Goal: Check status: Check status

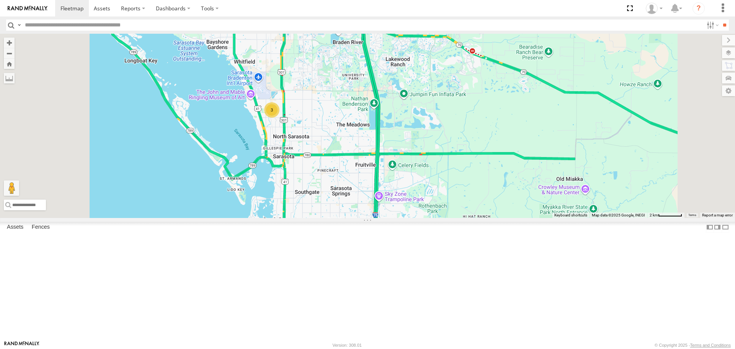
click at [0, 0] on link at bounding box center [0, 0] width 0 height 0
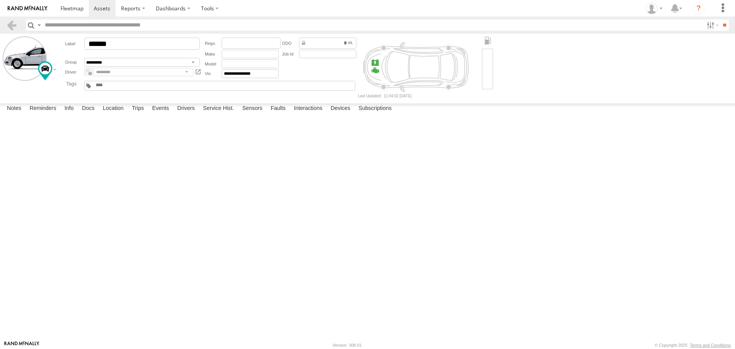
click at [0, 0] on label at bounding box center [0, 0] width 0 height 0
click at [0, 0] on button "Proceed" at bounding box center [0, 0] width 0 height 0
click at [82, 15] on link at bounding box center [72, 8] width 34 height 16
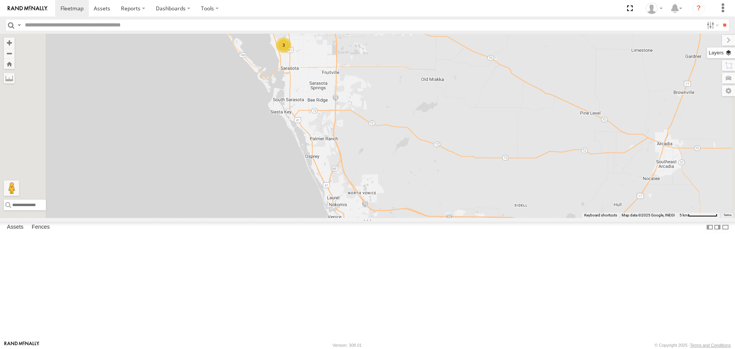
click at [729, 54] on label at bounding box center [721, 52] width 28 height 11
click at [0, 0] on span "Basemaps" at bounding box center [0, 0] width 0 height 0
click at [0, 0] on span "Roadmap" at bounding box center [0, 0] width 0 height 0
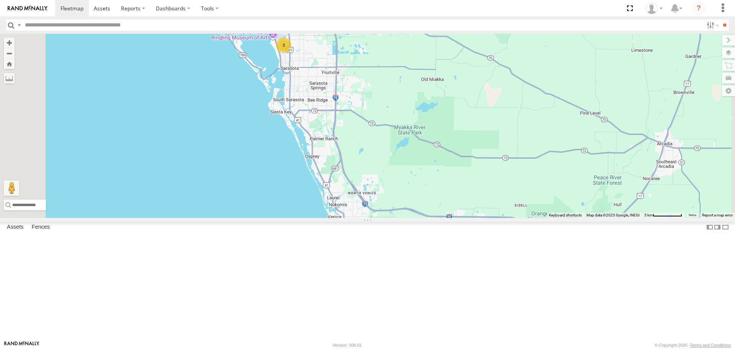
click at [0, 0] on span "Overlays" at bounding box center [0, 0] width 0 height 0
click at [0, 0] on span "Traffic" at bounding box center [0, 0] width 0 height 0
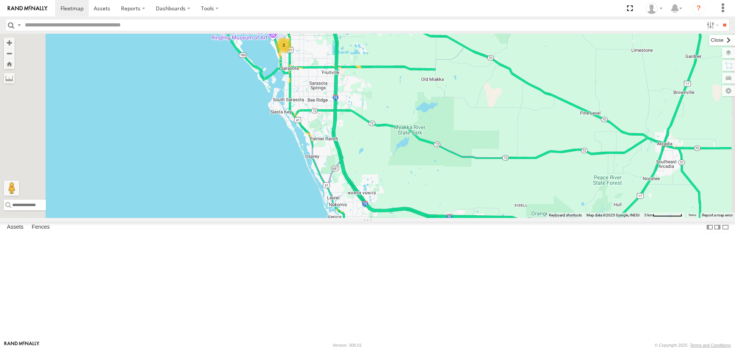
click at [709, 40] on label at bounding box center [722, 40] width 26 height 11
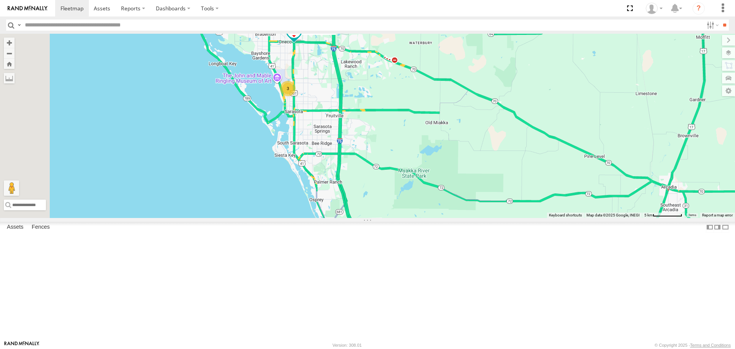
drag, startPoint x: 490, startPoint y: 108, endPoint x: 458, endPoint y: 102, distance: 32.7
click at [459, 104] on div "3 soul Robert" at bounding box center [367, 126] width 735 height 184
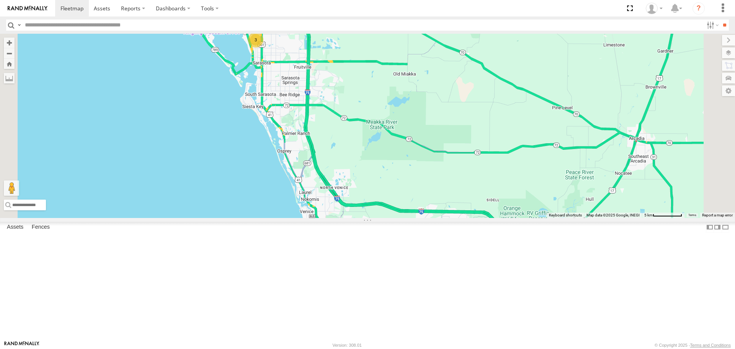
drag, startPoint x: 453, startPoint y: 114, endPoint x: 508, endPoint y: 177, distance: 83.3
click at [508, 176] on div "3 soul Robert" at bounding box center [367, 126] width 735 height 184
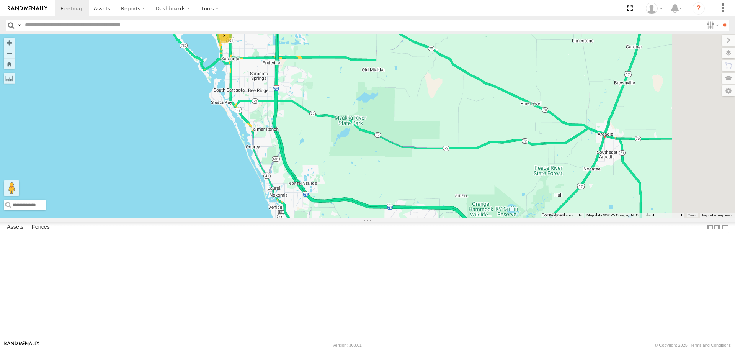
drag, startPoint x: 541, startPoint y: 196, endPoint x: 462, endPoint y: 145, distance: 94.2
click at [463, 145] on div "3 soul Robert" at bounding box center [367, 126] width 735 height 184
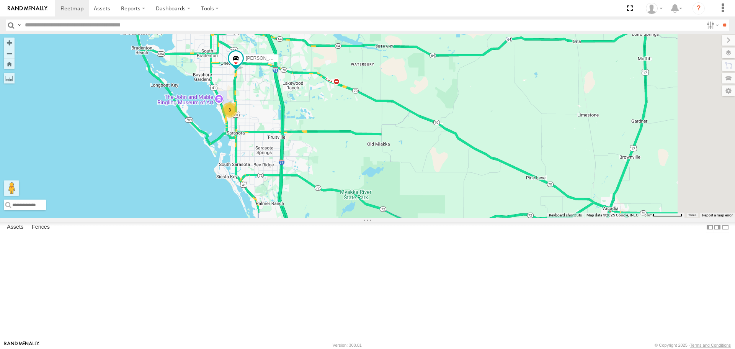
drag, startPoint x: 315, startPoint y: 172, endPoint x: 316, endPoint y: 197, distance: 25.7
click at [316, 197] on div "3 soul Robert" at bounding box center [367, 126] width 735 height 184
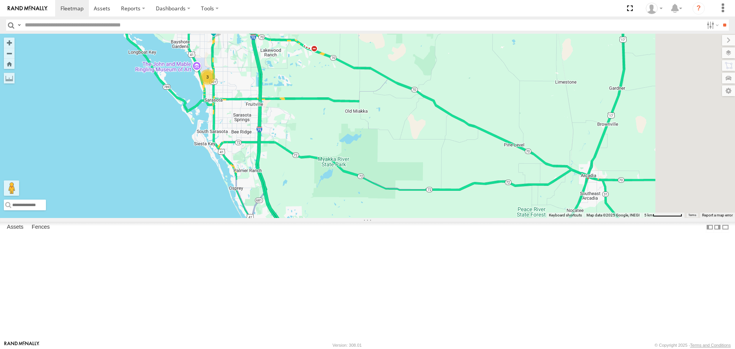
drag, startPoint x: 640, startPoint y: 325, endPoint x: 616, endPoint y: 290, distance: 42.2
click at [616, 217] on div "3 soul Robert" at bounding box center [367, 126] width 735 height 184
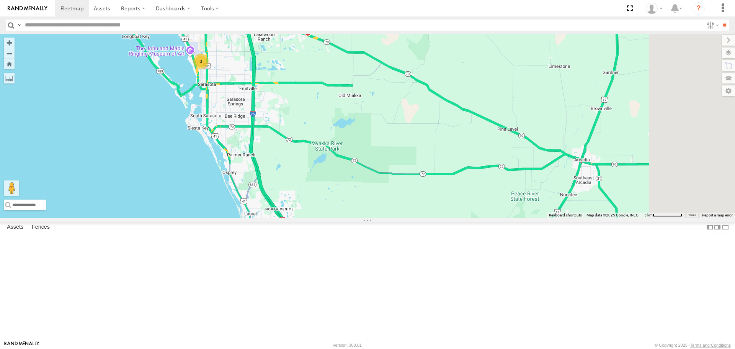
drag, startPoint x: 345, startPoint y: 229, endPoint x: 319, endPoint y: 187, distance: 48.9
click at [319, 187] on div "3 soul Robert" at bounding box center [367, 126] width 735 height 184
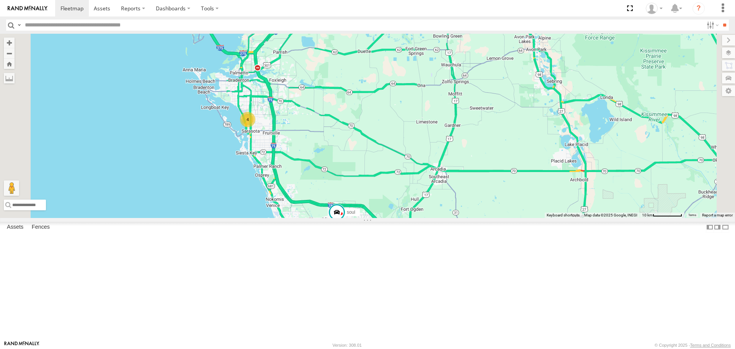
drag, startPoint x: 407, startPoint y: 179, endPoint x: 405, endPoint y: 221, distance: 41.4
click at [405, 217] on div "soul 4" at bounding box center [367, 126] width 735 height 184
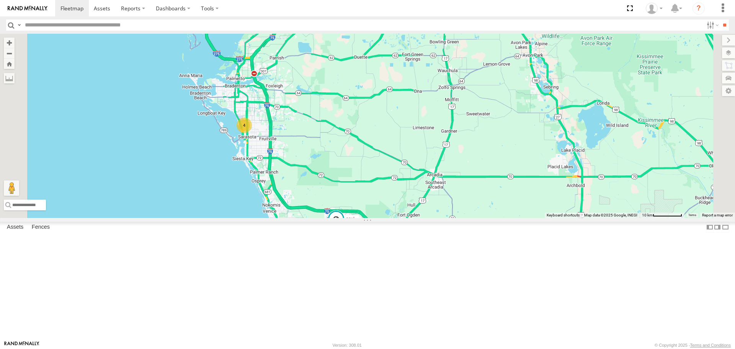
click at [298, 217] on div "soul 4" at bounding box center [367, 126] width 735 height 184
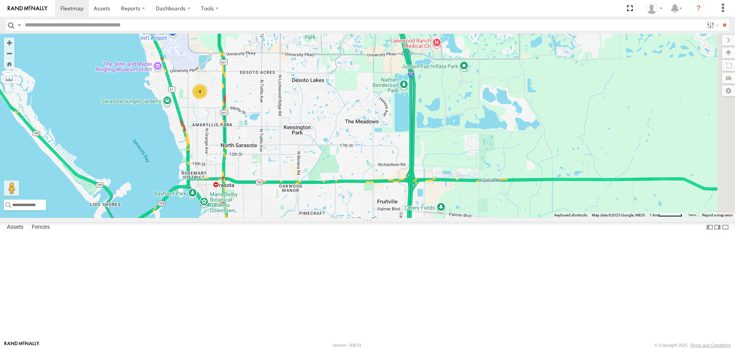
drag, startPoint x: 326, startPoint y: 144, endPoint x: 272, endPoint y: 96, distance: 71.9
click at [272, 96] on div "4" at bounding box center [367, 126] width 735 height 184
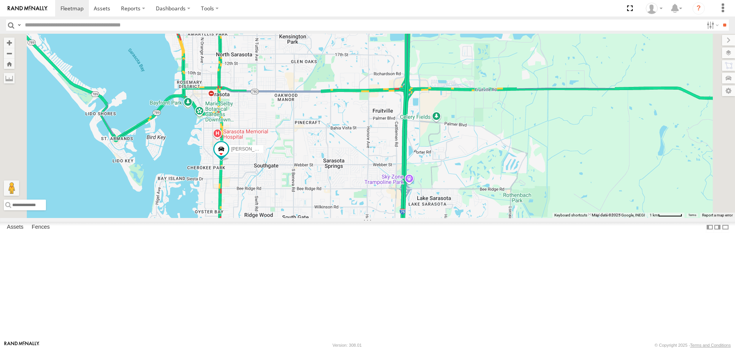
drag, startPoint x: 349, startPoint y: 198, endPoint x: 343, endPoint y: 88, distance: 109.7
click at [343, 90] on div "3 Robert" at bounding box center [367, 126] width 735 height 184
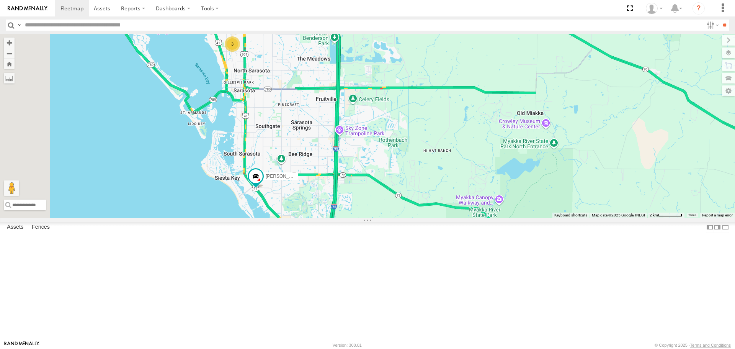
drag, startPoint x: 358, startPoint y: 157, endPoint x: 386, endPoint y: 194, distance: 46.7
click at [386, 194] on div "Robert 3" at bounding box center [367, 126] width 735 height 184
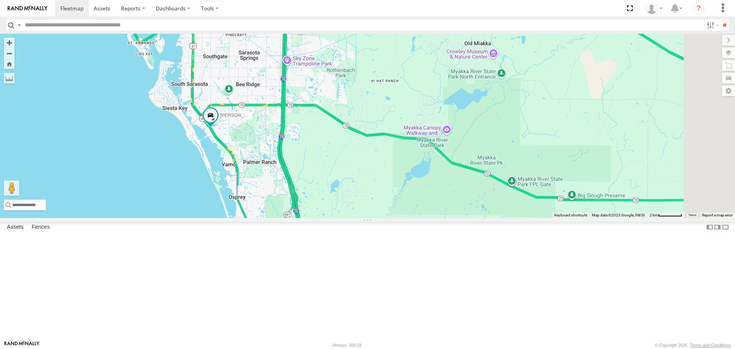
drag, startPoint x: 602, startPoint y: 302, endPoint x: 544, endPoint y: 223, distance: 97.3
click at [544, 217] on div "Robert 3" at bounding box center [367, 126] width 735 height 184
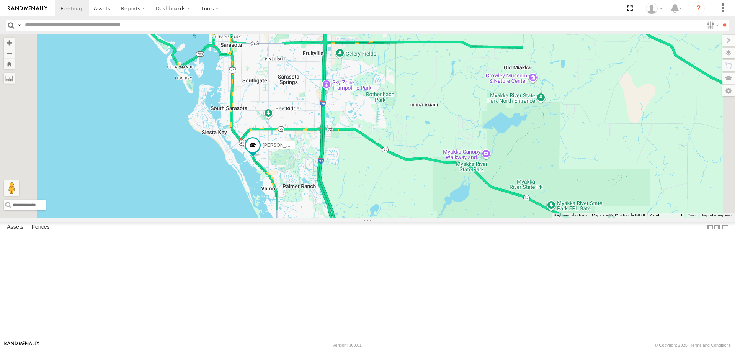
drag, startPoint x: 329, startPoint y: 284, endPoint x: 358, endPoint y: 301, distance: 34.3
click at [358, 217] on div "Robert 3" at bounding box center [367, 126] width 735 height 184
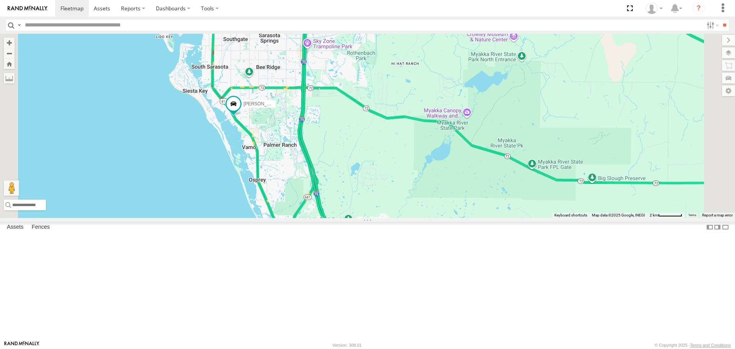
drag, startPoint x: 434, startPoint y: 246, endPoint x: 411, endPoint y: 193, distance: 58.5
click at [411, 193] on div "Robert 3" at bounding box center [367, 126] width 735 height 184
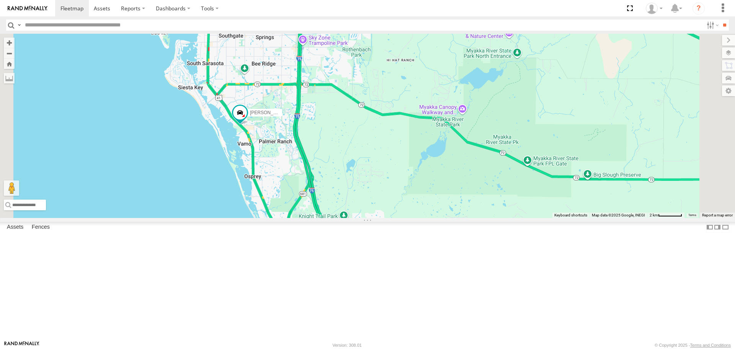
click at [559, 170] on div "Robert 3" at bounding box center [367, 126] width 735 height 184
click at [420, 170] on div "Robert 3 Myakka Canopy Walkway and Observation Tower Myakka Canopy Walkway and …" at bounding box center [367, 126] width 735 height 184
click at [508, 85] on button "Close" at bounding box center [499, 75] width 18 height 18
click at [535, 169] on div "Robert 3" at bounding box center [367, 126] width 735 height 184
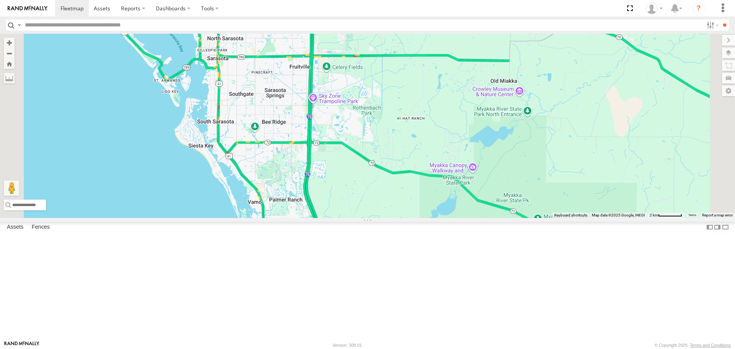
drag, startPoint x: 369, startPoint y: 156, endPoint x: 380, endPoint y: 217, distance: 61.4
click at [380, 217] on div "Robert" at bounding box center [367, 126] width 735 height 184
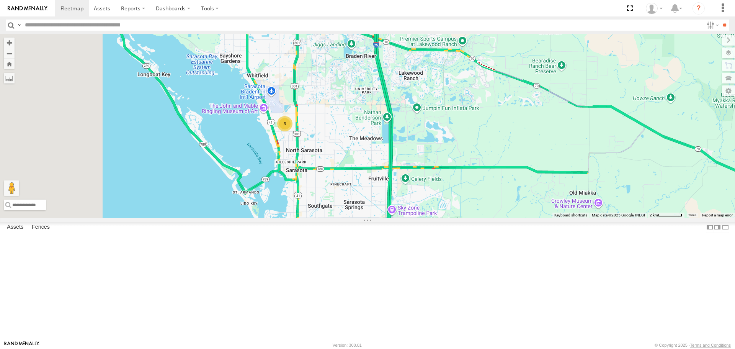
drag, startPoint x: 394, startPoint y: 199, endPoint x: 473, endPoint y: 311, distance: 136.7
click at [473, 217] on div "Robert 3" at bounding box center [367, 126] width 735 height 184
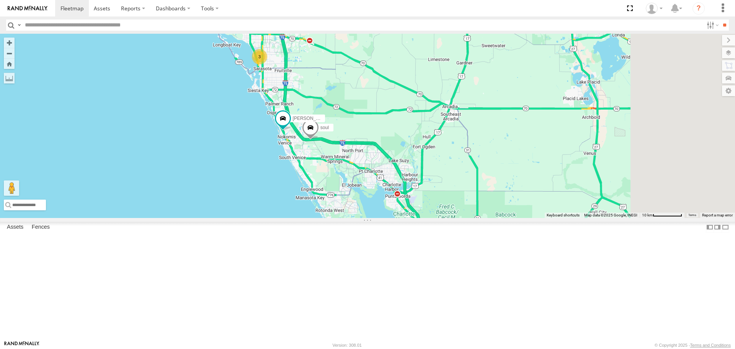
drag, startPoint x: 336, startPoint y: 297, endPoint x: 238, endPoint y: 185, distance: 148.9
click at [238, 185] on div "soul Robert 3" at bounding box center [367, 126] width 735 height 184
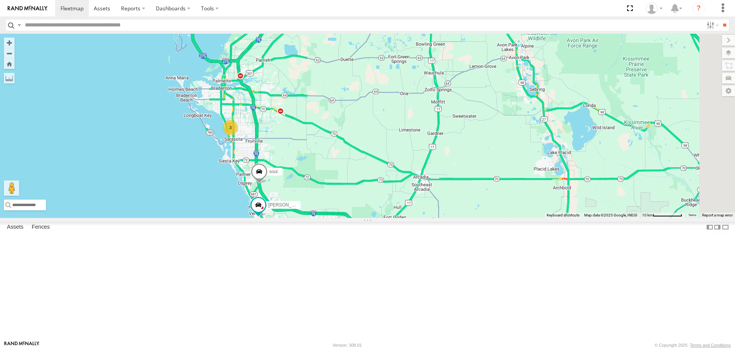
drag, startPoint x: 409, startPoint y: 234, endPoint x: 402, endPoint y: 320, distance: 86.0
click at [402, 217] on div "soul Robert 3" at bounding box center [367, 126] width 735 height 184
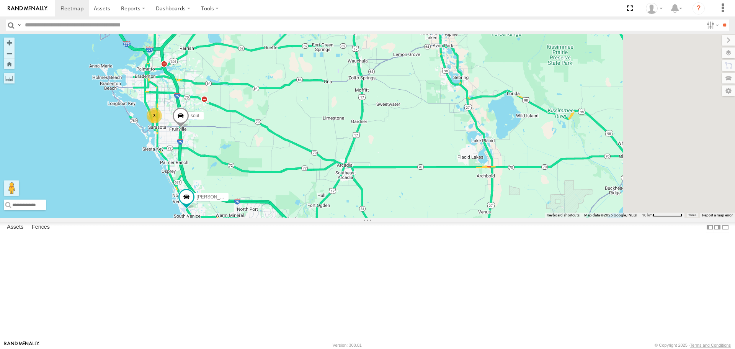
drag, startPoint x: 665, startPoint y: 195, endPoint x: 579, endPoint y: 178, distance: 87.7
click at [582, 180] on div "soul Robert 3" at bounding box center [367, 126] width 735 height 184
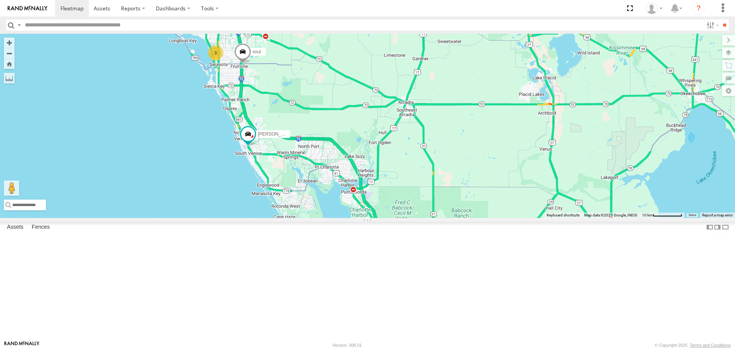
drag, startPoint x: 553, startPoint y: 302, endPoint x: 635, endPoint y: 248, distance: 98.4
click at [635, 217] on div "soul Robert 3" at bounding box center [367, 126] width 735 height 184
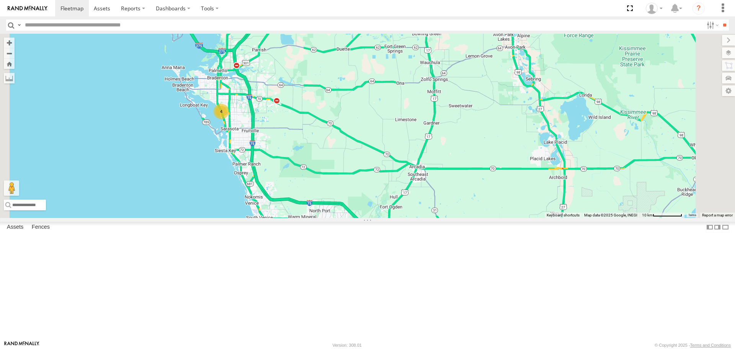
drag, startPoint x: 268, startPoint y: 101, endPoint x: 280, endPoint y: 167, distance: 67.5
click at [280, 167] on div "Robert 4" at bounding box center [367, 126] width 735 height 184
click at [229, 119] on div "4" at bounding box center [221, 111] width 15 height 15
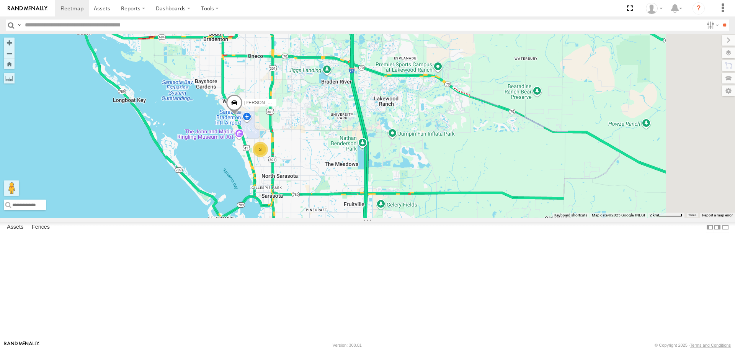
drag, startPoint x: 404, startPoint y: 146, endPoint x: 332, endPoint y: 189, distance: 84.6
click at [332, 189] on div "Robert Tom 3" at bounding box center [367, 126] width 735 height 184
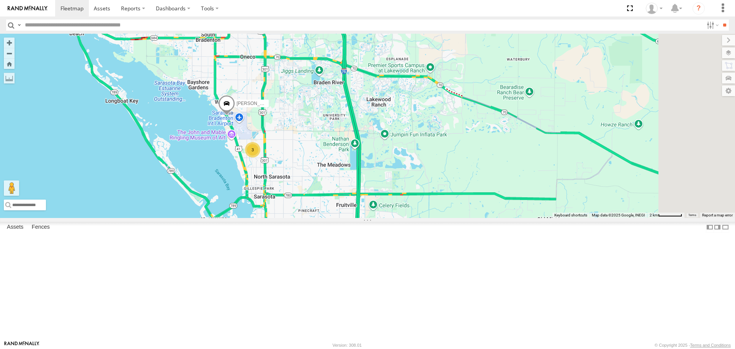
click at [335, 178] on div "Robert Tom 3" at bounding box center [367, 126] width 735 height 184
click at [285, 93] on button "Close" at bounding box center [275, 84] width 18 height 18
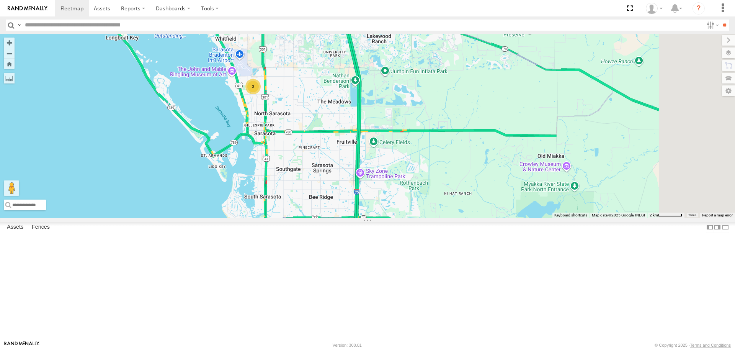
drag, startPoint x: 415, startPoint y: 179, endPoint x: 420, endPoint y: 144, distance: 34.8
click at [416, 116] on div "Tom 3" at bounding box center [367, 126] width 735 height 184
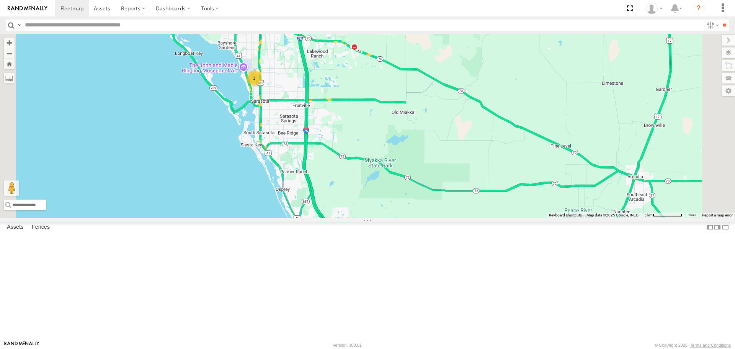
drag, startPoint x: 423, startPoint y: 195, endPoint x: 392, endPoint y: 181, distance: 34.1
click at [392, 181] on div "Tom 3" at bounding box center [367, 126] width 735 height 184
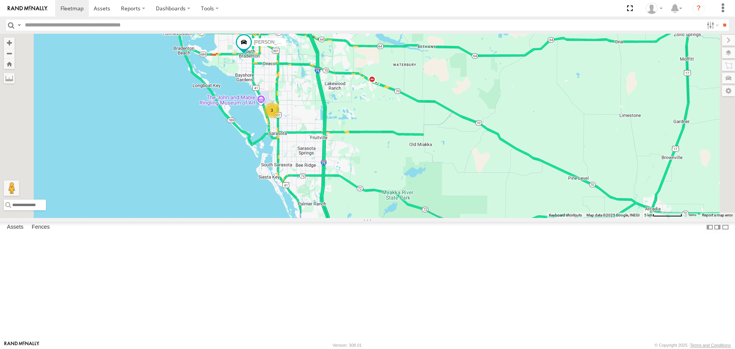
drag, startPoint x: 410, startPoint y: 182, endPoint x: 435, endPoint y: 234, distance: 57.0
click at [435, 217] on div "Tom 3" at bounding box center [367, 126] width 735 height 184
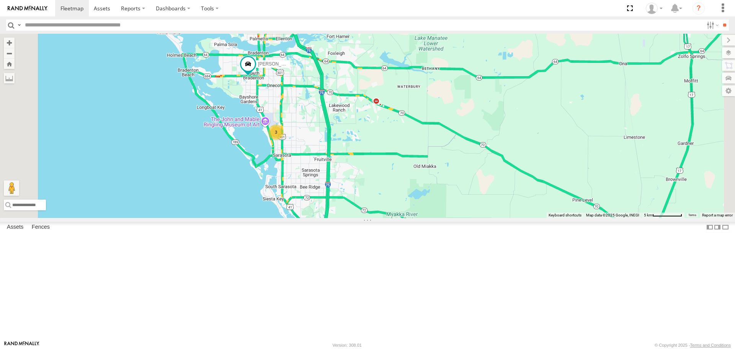
click at [480, 165] on div "Tom 3" at bounding box center [367, 126] width 735 height 184
click at [474, 165] on div "Tom 3" at bounding box center [367, 126] width 735 height 184
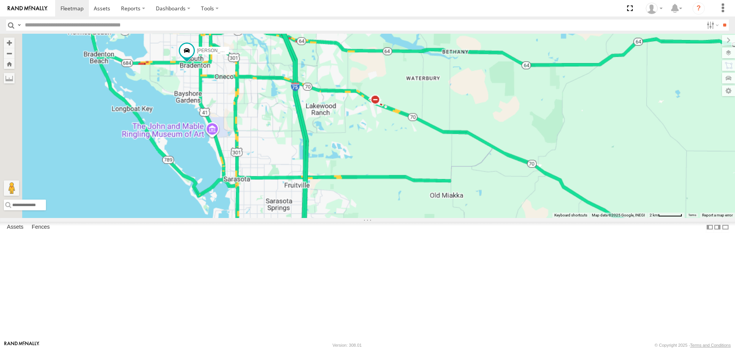
click at [474, 165] on div "Tom" at bounding box center [367, 126] width 735 height 184
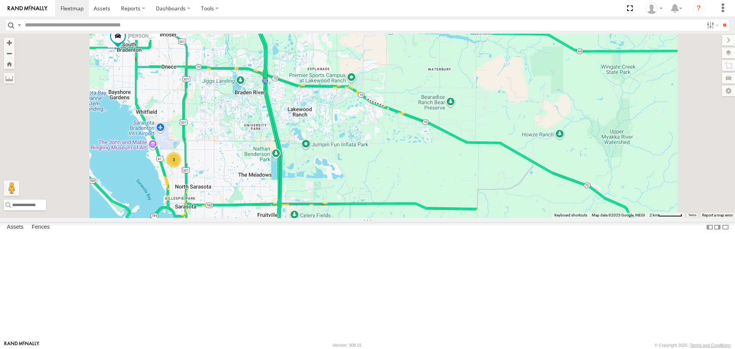
click at [474, 165] on div "Tom 3" at bounding box center [367, 126] width 735 height 184
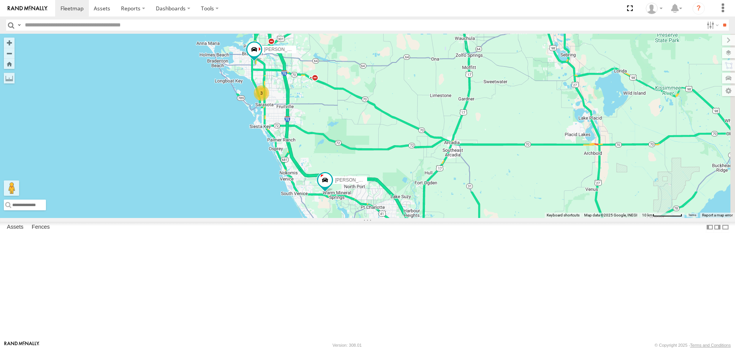
drag, startPoint x: 453, startPoint y: 227, endPoint x: 381, endPoint y: 191, distance: 80.1
click at [381, 191] on div "Tom Robert 3" at bounding box center [367, 126] width 735 height 184
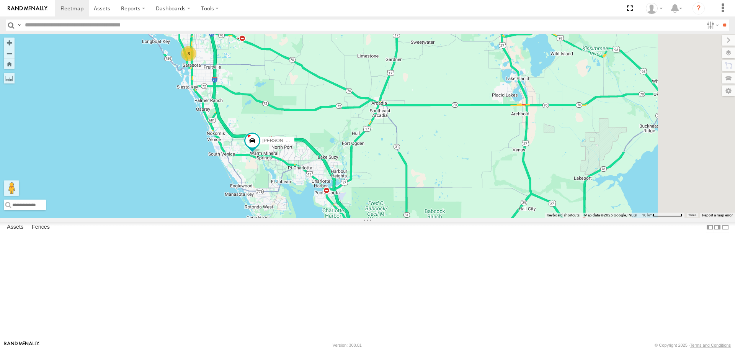
drag, startPoint x: 407, startPoint y: 266, endPoint x: 333, endPoint y: 227, distance: 83.6
click at [333, 217] on div "Tom Robert 3" at bounding box center [367, 126] width 735 height 184
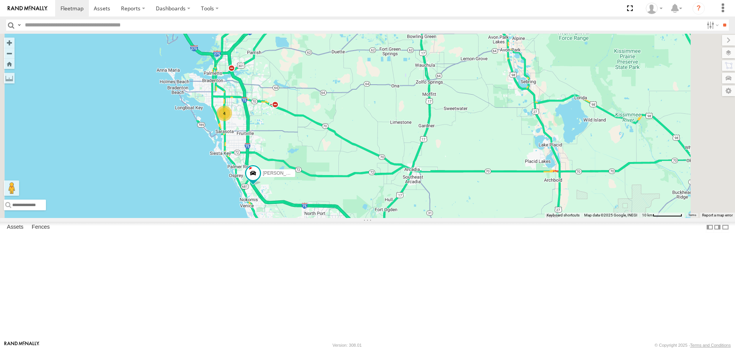
drag, startPoint x: 305, startPoint y: 159, endPoint x: 341, endPoint y: 230, distance: 79.8
click at [341, 217] on div "Robert 4" at bounding box center [367, 126] width 735 height 184
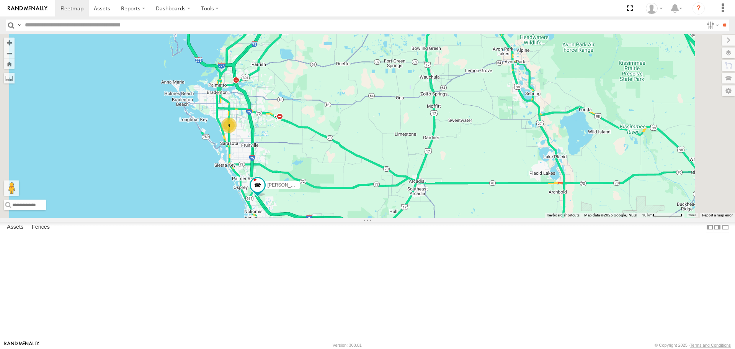
click at [237, 133] on div "4" at bounding box center [228, 125] width 15 height 15
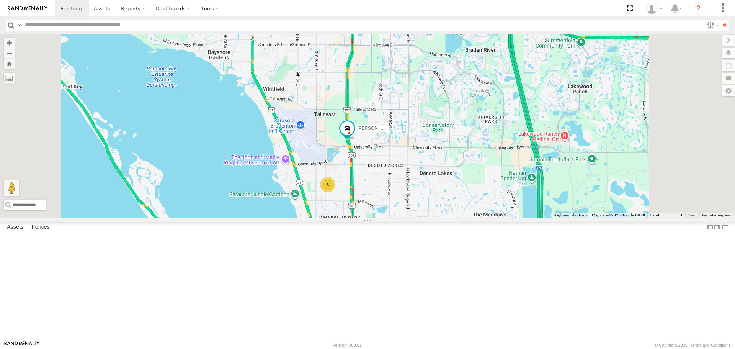
click at [335, 192] on div "3" at bounding box center [327, 184] width 15 height 15
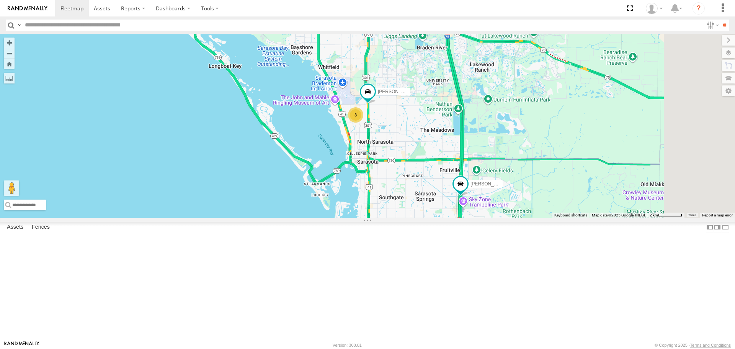
drag, startPoint x: 521, startPoint y: 239, endPoint x: 449, endPoint y: 191, distance: 86.1
click at [451, 192] on div "Tom 3 Robert" at bounding box center [367, 126] width 735 height 184
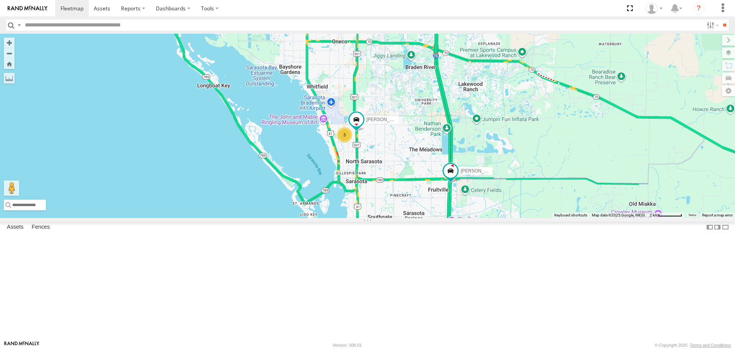
drag, startPoint x: 450, startPoint y: 224, endPoint x: 468, endPoint y: 257, distance: 37.2
click at [468, 217] on div "Tom 3 Robert" at bounding box center [367, 126] width 735 height 184
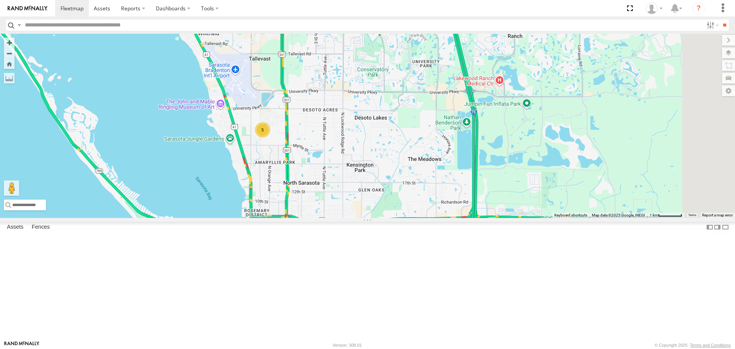
drag, startPoint x: 303, startPoint y: 180, endPoint x: 299, endPoint y: 201, distance: 21.5
click at [300, 201] on div "5" at bounding box center [367, 126] width 735 height 184
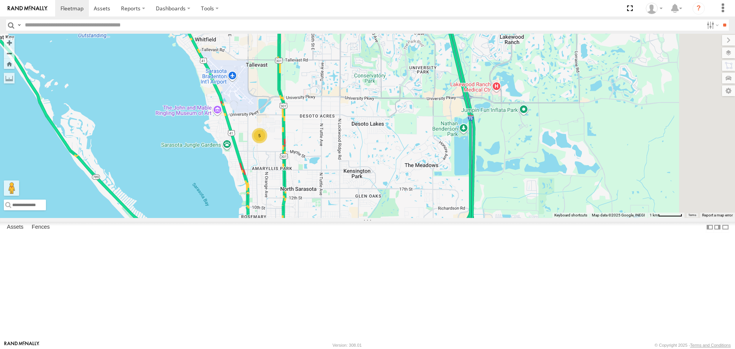
click at [267, 143] on div "5" at bounding box center [259, 135] width 15 height 15
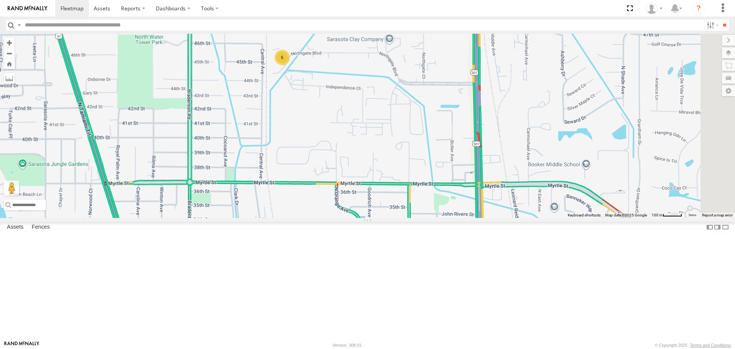
drag, startPoint x: 589, startPoint y: 235, endPoint x: 391, endPoint y: 118, distance: 230.2
click at [395, 118] on div "5" at bounding box center [367, 126] width 735 height 184
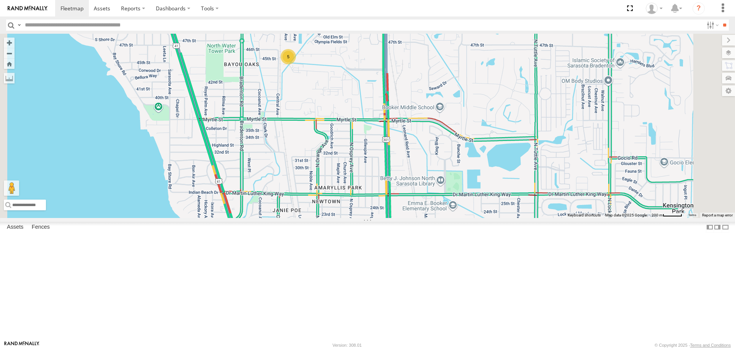
click at [409, 131] on div "5" at bounding box center [367, 126] width 735 height 184
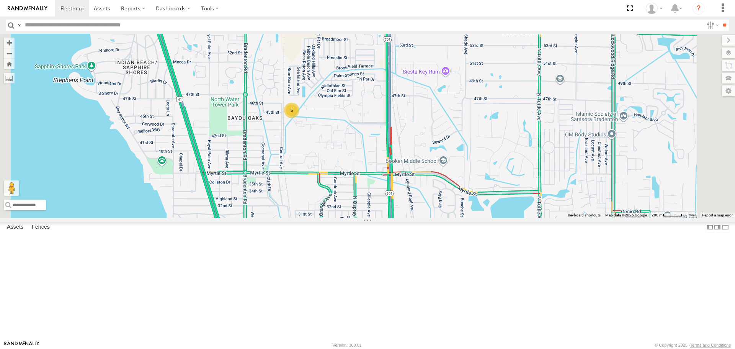
drag, startPoint x: 409, startPoint y: 131, endPoint x: 412, endPoint y: 186, distance: 55.3
click at [412, 186] on div "5" at bounding box center [367, 126] width 735 height 184
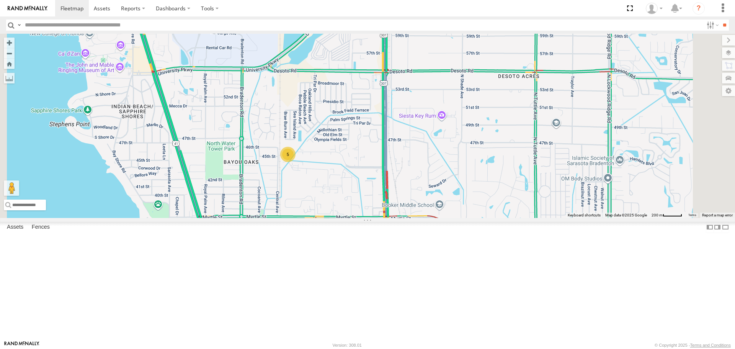
drag, startPoint x: 425, startPoint y: 191, endPoint x: 422, endPoint y: 230, distance: 39.9
click at [422, 217] on div "5" at bounding box center [367, 126] width 735 height 184
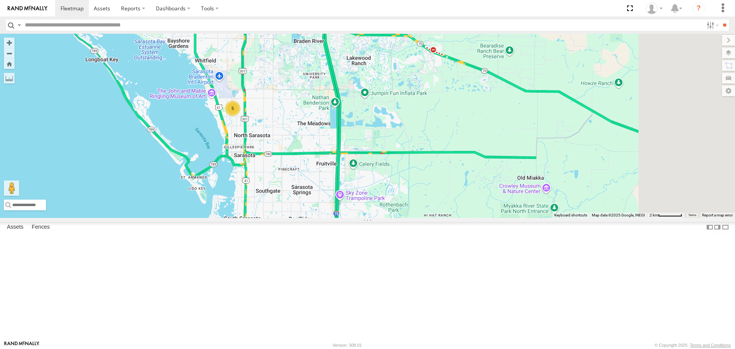
drag, startPoint x: 409, startPoint y: 255, endPoint x: 329, endPoint y: 177, distance: 112.4
click at [329, 177] on div "5" at bounding box center [367, 126] width 735 height 184
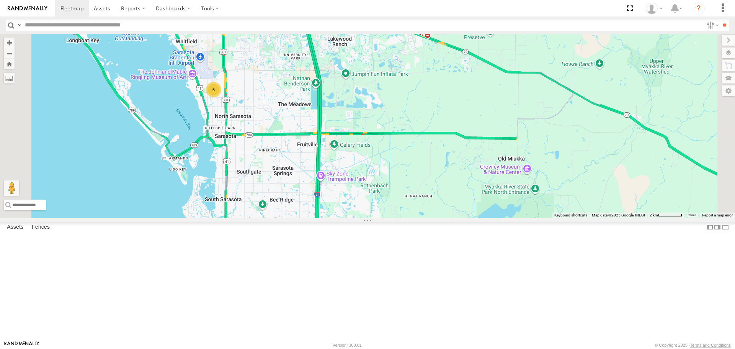
drag, startPoint x: 381, startPoint y: 146, endPoint x: 415, endPoint y: 291, distance: 148.7
click at [416, 217] on div "5" at bounding box center [367, 126] width 735 height 184
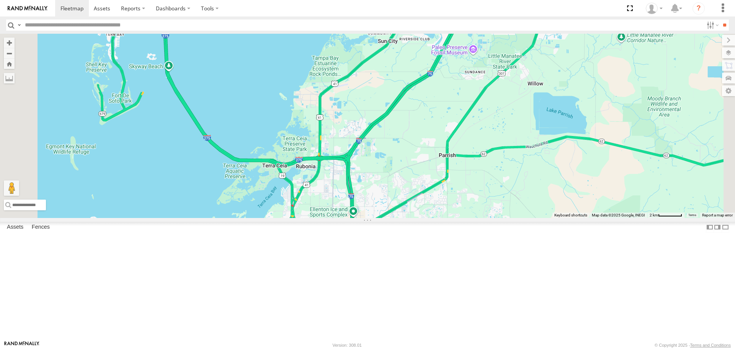
drag, startPoint x: 403, startPoint y: 254, endPoint x: 393, endPoint y: 143, distance: 111.5
click at [393, 143] on div "5" at bounding box center [367, 126] width 735 height 184
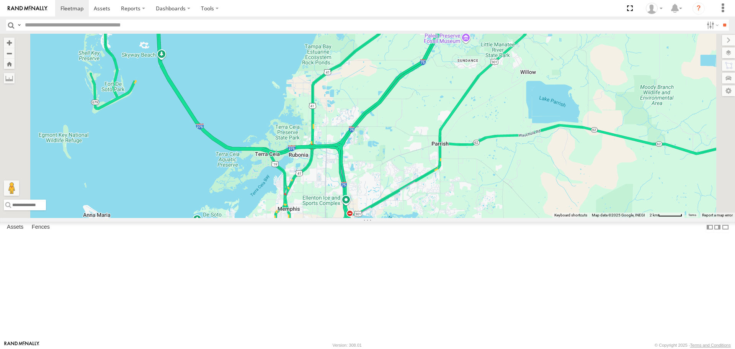
drag, startPoint x: 427, startPoint y: 220, endPoint x: 362, endPoint y: 157, distance: 90.2
click at [362, 157] on div "5" at bounding box center [367, 126] width 735 height 184
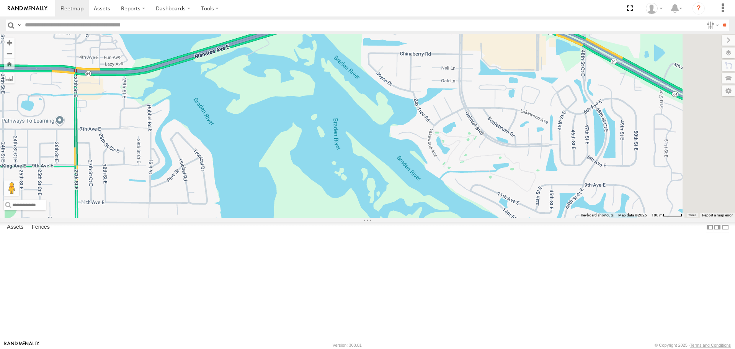
drag, startPoint x: 556, startPoint y: 280, endPoint x: 431, endPoint y: 289, distance: 125.6
click at [432, 217] on div at bounding box center [367, 126] width 735 height 184
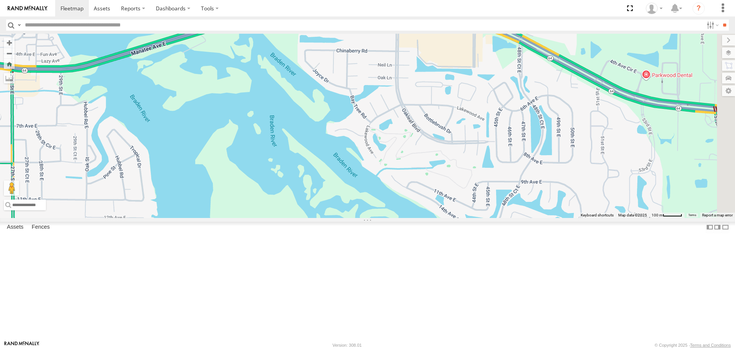
drag, startPoint x: 463, startPoint y: 251, endPoint x: 397, endPoint y: 247, distance: 65.2
click at [397, 217] on div at bounding box center [367, 126] width 735 height 184
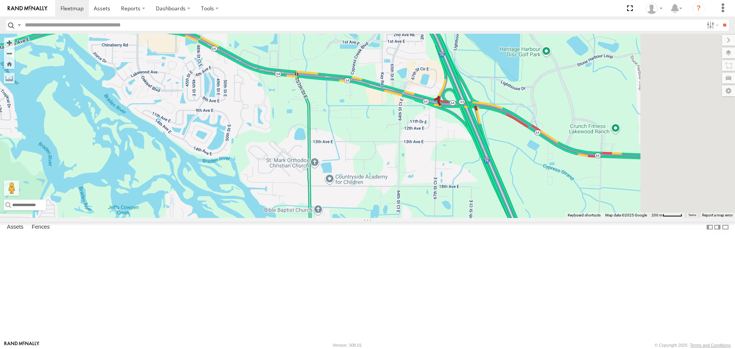
drag, startPoint x: 566, startPoint y: 250, endPoint x: 352, endPoint y: 133, distance: 243.8
click at [352, 147] on div at bounding box center [367, 126] width 735 height 184
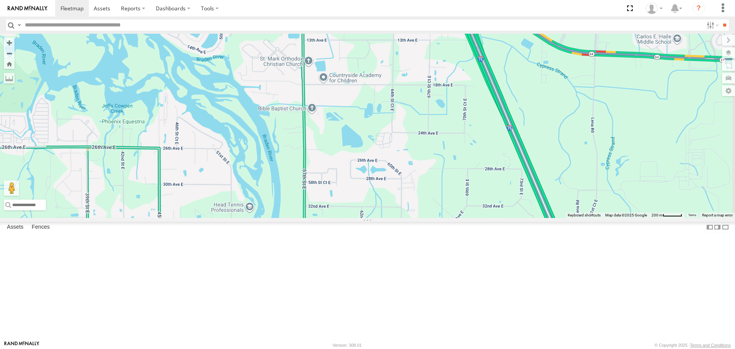
drag, startPoint x: 380, startPoint y: 227, endPoint x: 384, endPoint y: 166, distance: 60.6
click at [384, 168] on div at bounding box center [367, 126] width 735 height 184
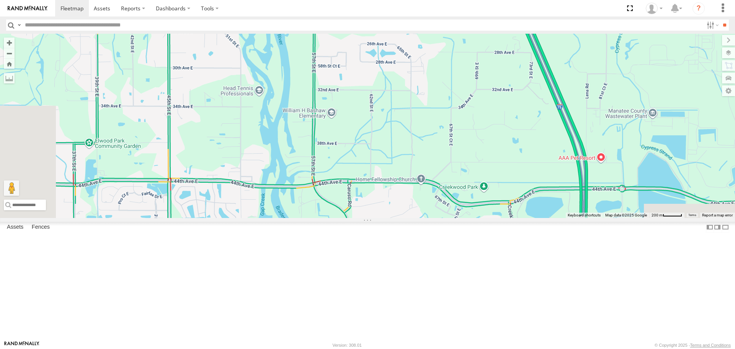
drag, startPoint x: 394, startPoint y: 222, endPoint x: 390, endPoint y: 163, distance: 59.1
click at [390, 163] on div at bounding box center [367, 126] width 735 height 184
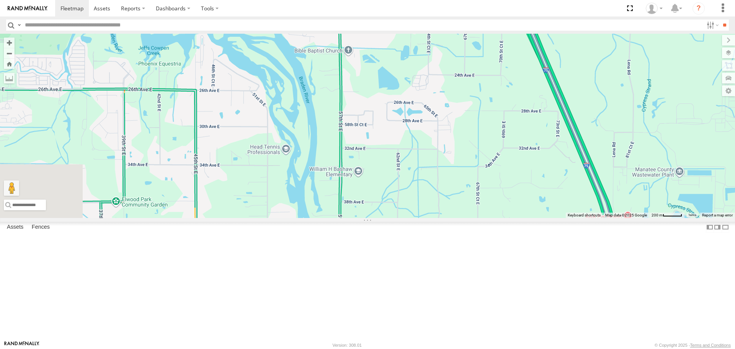
drag, startPoint x: 474, startPoint y: 173, endPoint x: 508, endPoint y: 261, distance: 94.3
click at [508, 217] on div at bounding box center [367, 126] width 735 height 184
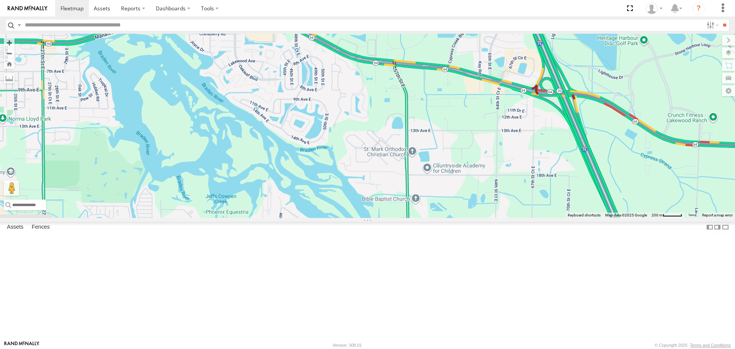
drag, startPoint x: 394, startPoint y: 140, endPoint x: 454, endPoint y: 255, distance: 129.3
click at [454, 217] on div at bounding box center [367, 126] width 735 height 184
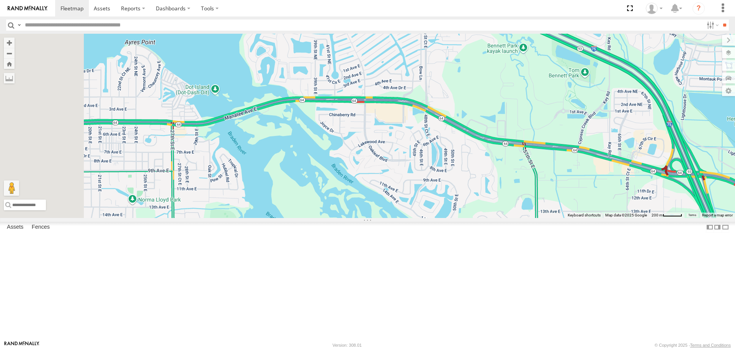
drag, startPoint x: 387, startPoint y: 162, endPoint x: 530, endPoint y: 236, distance: 160.5
click at [530, 217] on div at bounding box center [367, 126] width 735 height 184
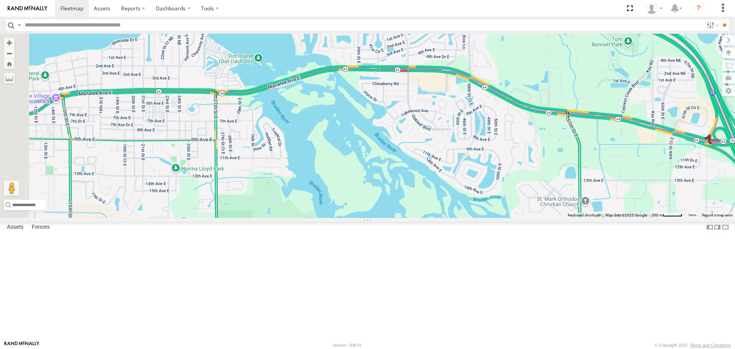
drag, startPoint x: 327, startPoint y: 191, endPoint x: 358, endPoint y: 108, distance: 88.0
click at [357, 115] on div at bounding box center [367, 126] width 735 height 184
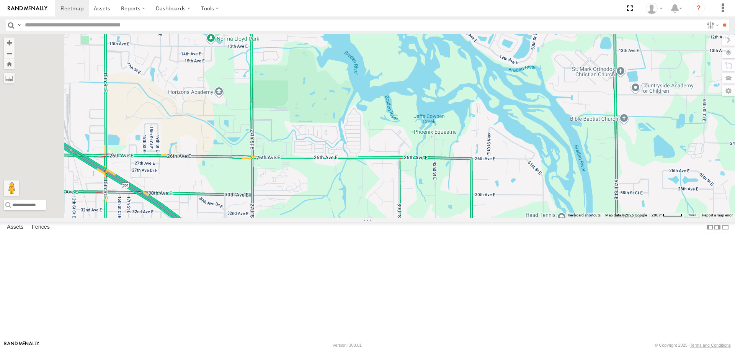
drag, startPoint x: 412, startPoint y: 253, endPoint x: 350, endPoint y: 130, distance: 138.5
click at [350, 132] on div at bounding box center [367, 126] width 735 height 184
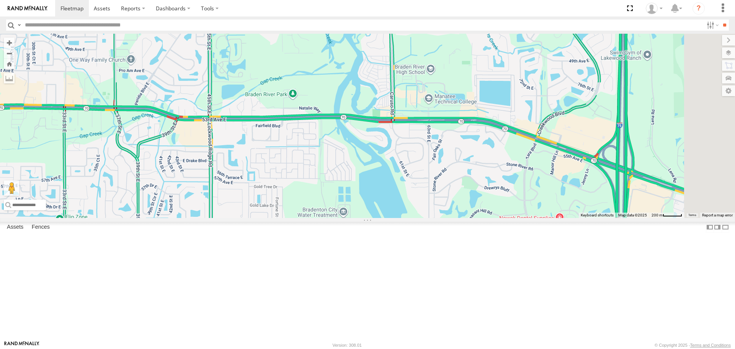
drag, startPoint x: 352, startPoint y: 128, endPoint x: 255, endPoint y: 130, distance: 97.3
click at [255, 130] on div at bounding box center [367, 126] width 735 height 184
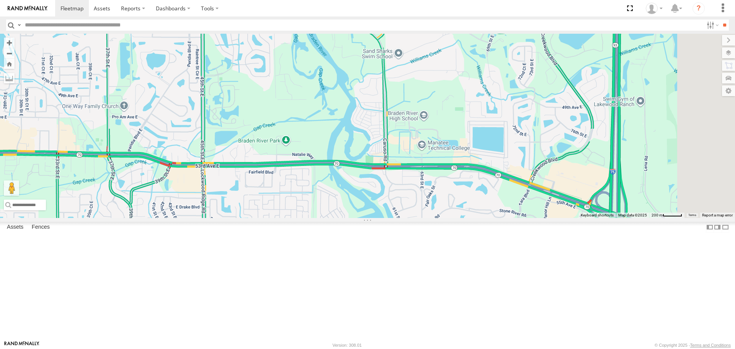
drag, startPoint x: 448, startPoint y: 113, endPoint x: 450, endPoint y: 170, distance: 56.3
click at [450, 170] on div at bounding box center [367, 126] width 735 height 184
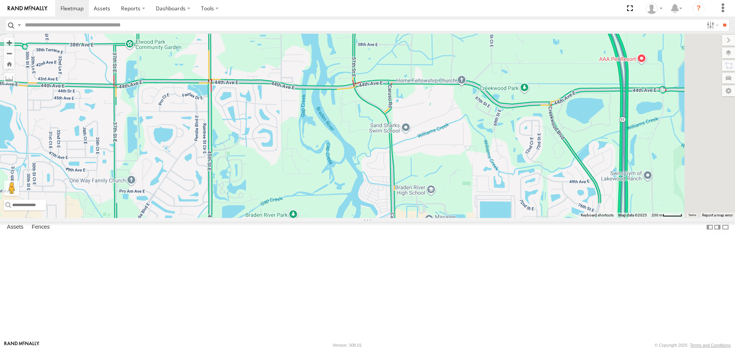
drag, startPoint x: 441, startPoint y: 132, endPoint x: 440, endPoint y: 167, distance: 34.5
click at [450, 183] on div at bounding box center [367, 126] width 735 height 184
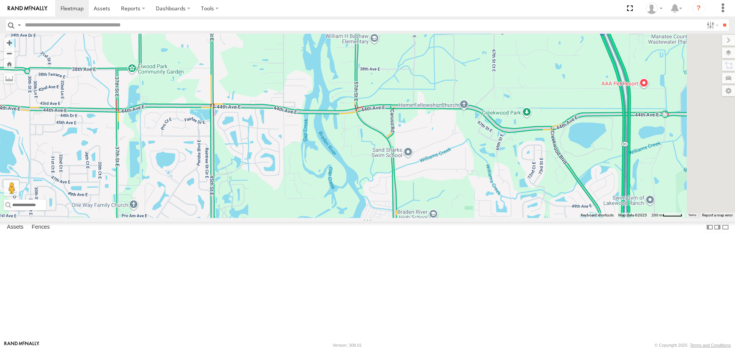
drag, startPoint x: 440, startPoint y: 167, endPoint x: 440, endPoint y: 172, distance: 4.2
click at [440, 172] on div at bounding box center [367, 126] width 735 height 184
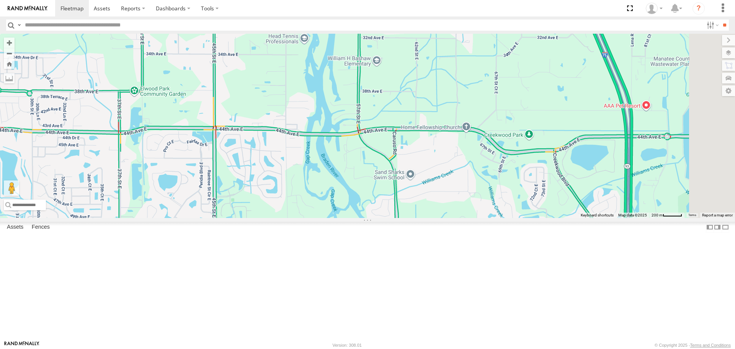
drag, startPoint x: 433, startPoint y: 169, endPoint x: 432, endPoint y: 173, distance: 4.6
click at [433, 172] on div at bounding box center [367, 126] width 735 height 184
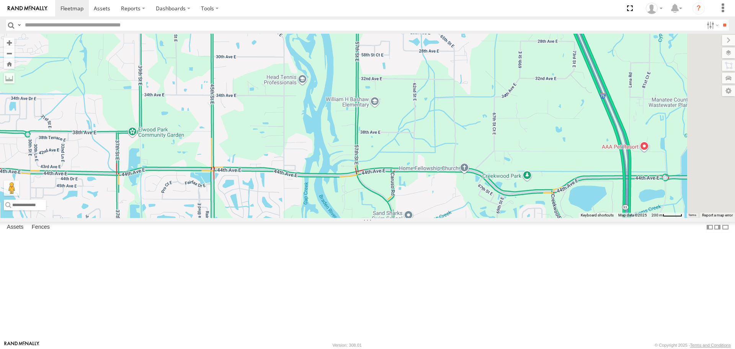
drag, startPoint x: 425, startPoint y: 133, endPoint x: 429, endPoint y: 173, distance: 40.4
click at [429, 173] on div at bounding box center [367, 126] width 735 height 184
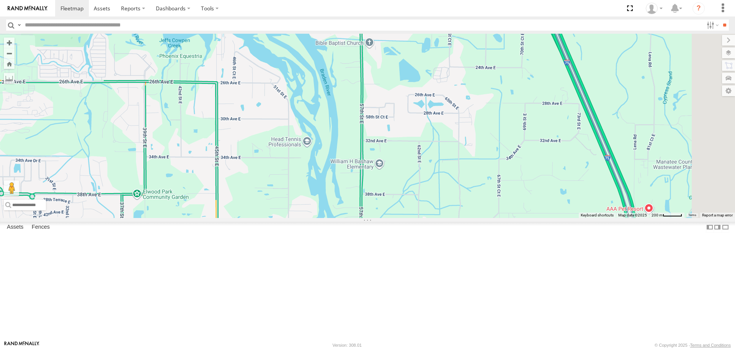
drag, startPoint x: 425, startPoint y: 137, endPoint x: 434, endPoint y: 177, distance: 41.2
click at [434, 177] on div at bounding box center [367, 126] width 735 height 184
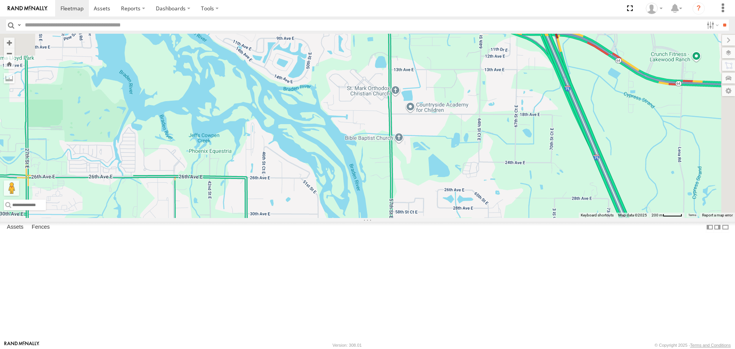
drag, startPoint x: 422, startPoint y: 156, endPoint x: 440, endPoint y: 203, distance: 50.2
click at [440, 203] on div at bounding box center [367, 126] width 735 height 184
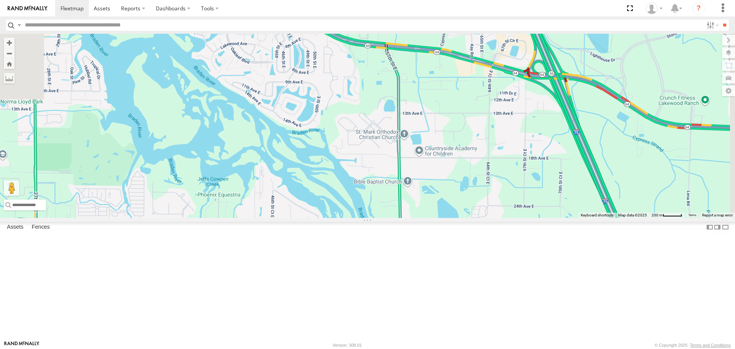
drag, startPoint x: 395, startPoint y: 168, endPoint x: 403, endPoint y: 214, distance: 46.7
click at [403, 213] on div at bounding box center [367, 126] width 735 height 184
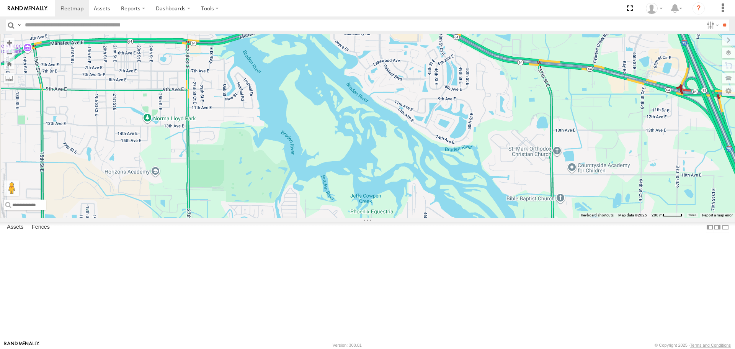
drag, startPoint x: 367, startPoint y: 158, endPoint x: 535, endPoint y: 172, distance: 168.7
click at [535, 172] on div at bounding box center [367, 126] width 735 height 184
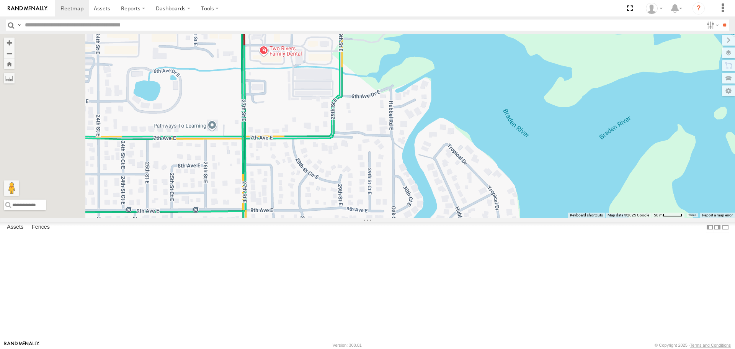
drag, startPoint x: 336, startPoint y: 115, endPoint x: 455, endPoint y: 116, distance: 119.1
click at [455, 116] on div at bounding box center [367, 126] width 735 height 184
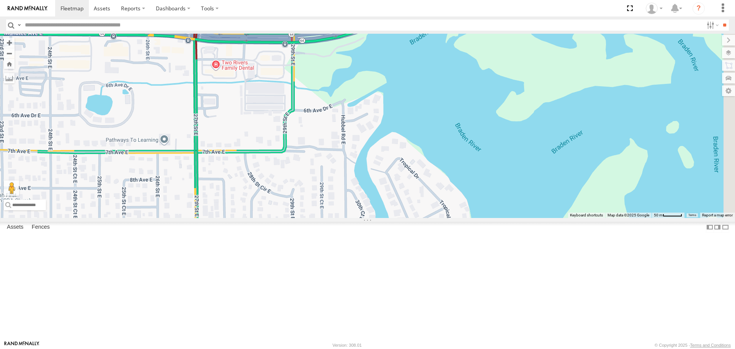
drag, startPoint x: 285, startPoint y: 134, endPoint x: 254, endPoint y: 155, distance: 37.2
click at [185, 159] on main "← Move left → Move right ↑ Move up ↓ Move down + Zoom in - Zoom out Home Jump l…" at bounding box center [367, 187] width 735 height 307
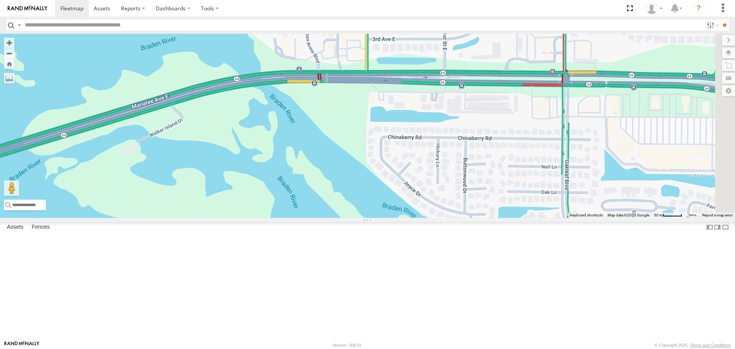
drag, startPoint x: 554, startPoint y: 127, endPoint x: 290, endPoint y: 228, distance: 282.5
click at [290, 217] on div at bounding box center [367, 126] width 735 height 184
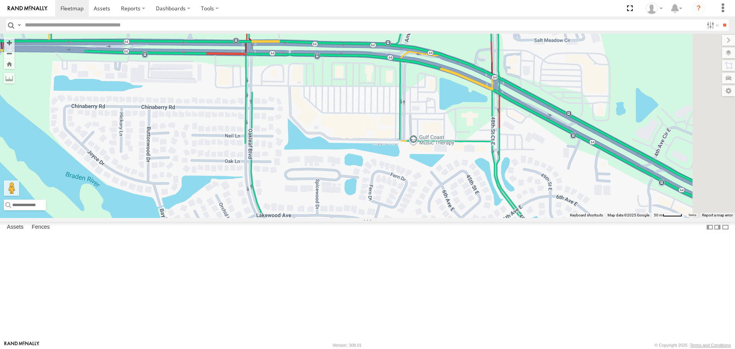
drag, startPoint x: 662, startPoint y: 218, endPoint x: 361, endPoint y: 187, distance: 302.9
click at [363, 188] on div at bounding box center [367, 126] width 735 height 184
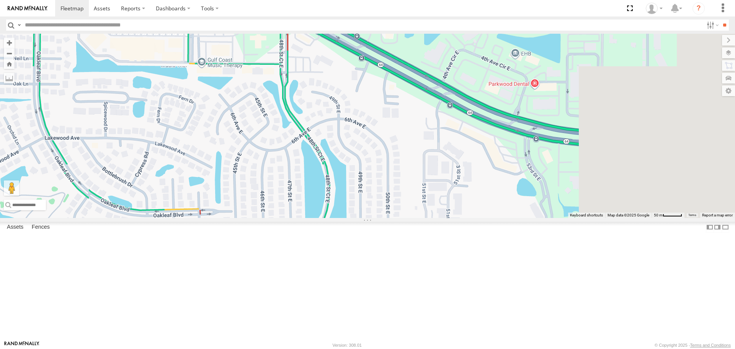
drag, startPoint x: 622, startPoint y: 198, endPoint x: 380, endPoint y: 112, distance: 256.4
click at [385, 113] on div at bounding box center [367, 126] width 735 height 184
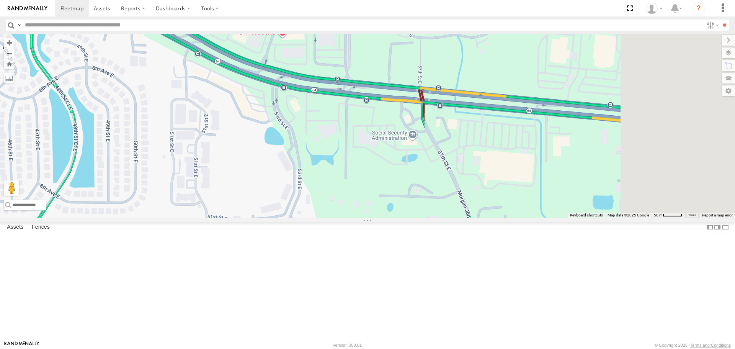
drag, startPoint x: 643, startPoint y: 232, endPoint x: 362, endPoint y: 155, distance: 291.5
click at [362, 155] on div at bounding box center [367, 126] width 735 height 184
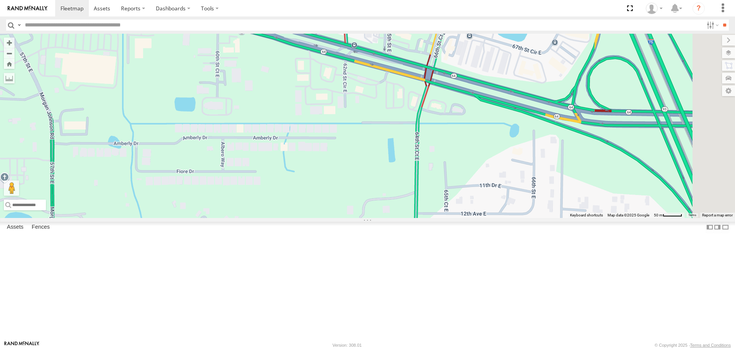
drag, startPoint x: 611, startPoint y: 167, endPoint x: 309, endPoint y: 140, distance: 303.0
click at [312, 141] on div at bounding box center [367, 126] width 735 height 184
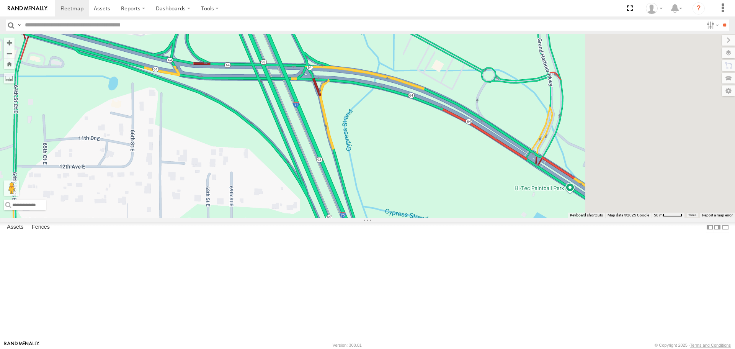
drag, startPoint x: 602, startPoint y: 181, endPoint x: 276, endPoint y: 150, distance: 327.3
click at [276, 150] on div at bounding box center [367, 126] width 735 height 184
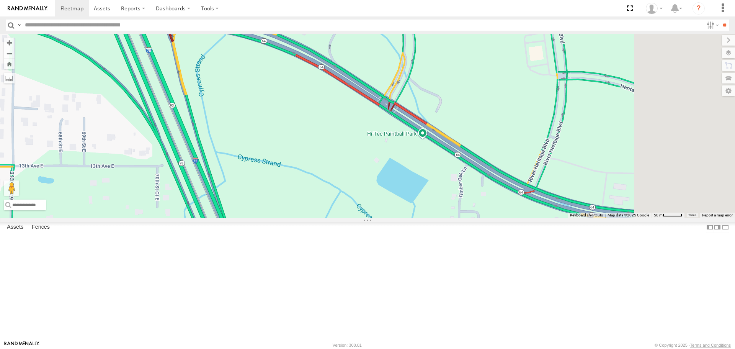
drag, startPoint x: 563, startPoint y: 247, endPoint x: 494, endPoint y: 162, distance: 109.2
click at [495, 163] on div at bounding box center [367, 126] width 735 height 184
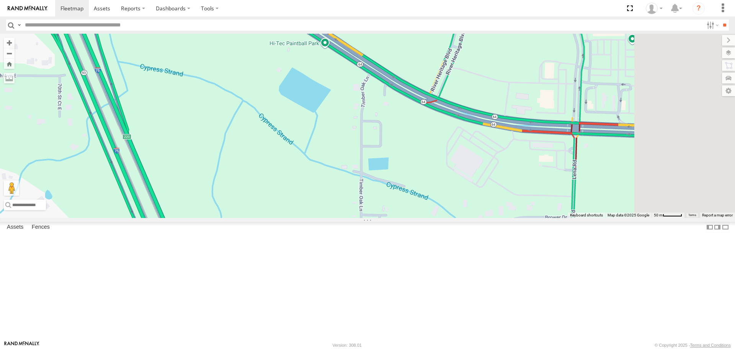
drag, startPoint x: 499, startPoint y: 193, endPoint x: 357, endPoint y: 136, distance: 152.6
click at [363, 139] on div at bounding box center [367, 126] width 735 height 184
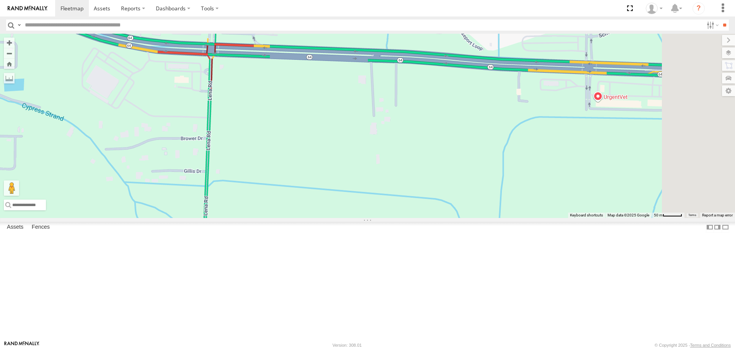
drag
click at [319, 149] on div at bounding box center [367, 126] width 735 height 184
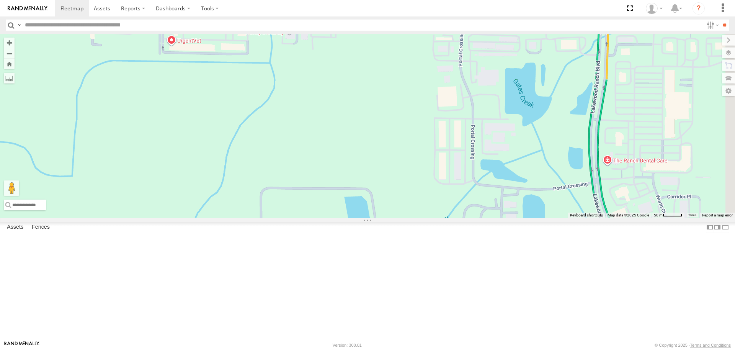
click at [376, 154] on div at bounding box center [367, 126] width 735 height 184
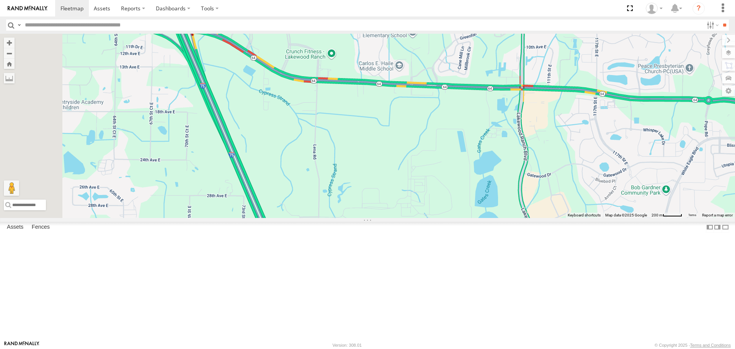
drag, startPoint x: 416, startPoint y: 156, endPoint x: 544, endPoint y: 166, distance: 128.7
click at [544, 166] on div at bounding box center [367, 126] width 735 height 184
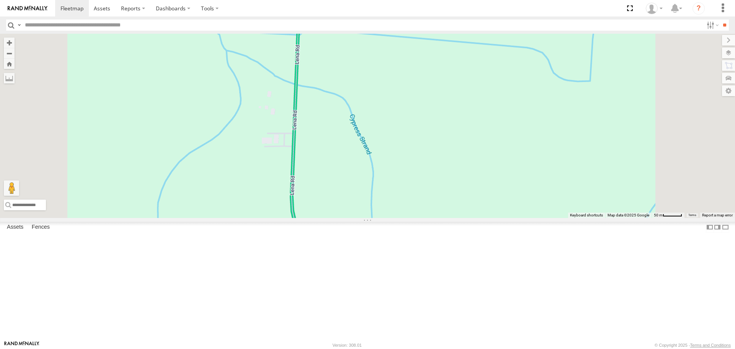
drag, startPoint x: 395, startPoint y: 169, endPoint x: 417, endPoint y: 250, distance: 84.1
click at [419, 217] on div at bounding box center [367, 126] width 735 height 184
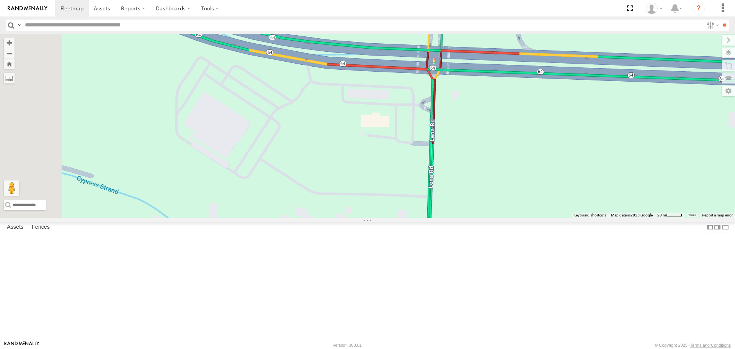
click at [405, 205] on div at bounding box center [367, 126] width 735 height 184
click at [729, 52] on label at bounding box center [721, 52] width 28 height 11
click at [0, 0] on span "Satellite + Roadmap" at bounding box center [0, 0] width 0 height 0
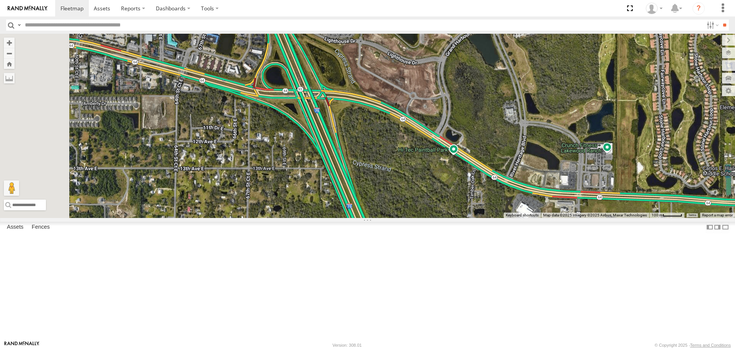
drag, startPoint x: 427, startPoint y: 153, endPoint x: 542, endPoint y: 250, distance: 150.8
click at [542, 217] on div at bounding box center [367, 126] width 735 height 184
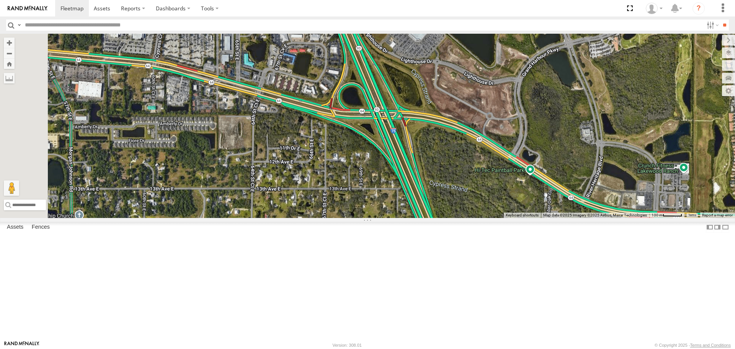
drag, startPoint x: 383, startPoint y: 180, endPoint x: 446, endPoint y: 196, distance: 66.1
click at [446, 196] on div at bounding box center [367, 126] width 735 height 184
click at [172, 210] on input "text" at bounding box center [88, 204] width 168 height 11
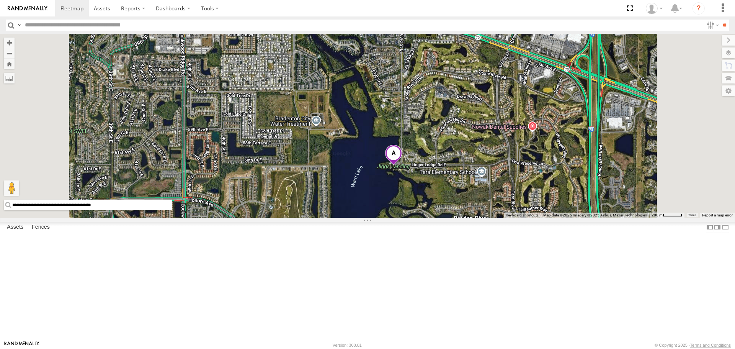
drag, startPoint x: 413, startPoint y: 139, endPoint x: 426, endPoint y: 183, distance: 46.3
click at [426, 183] on div at bounding box center [367, 126] width 735 height 184
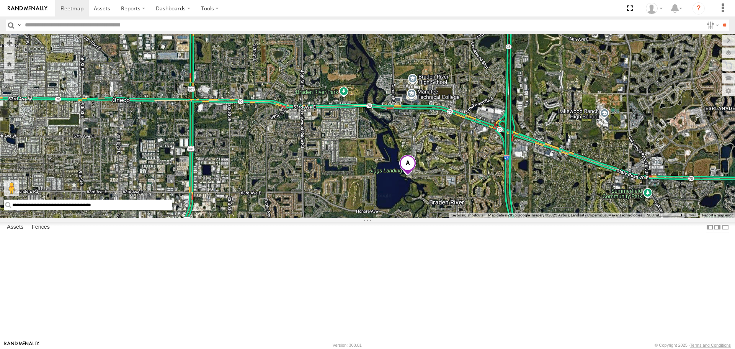
drag, startPoint x: 407, startPoint y: 166, endPoint x: 458, endPoint y: 202, distance: 62.9
click at [458, 202] on div at bounding box center [367, 126] width 735 height 184
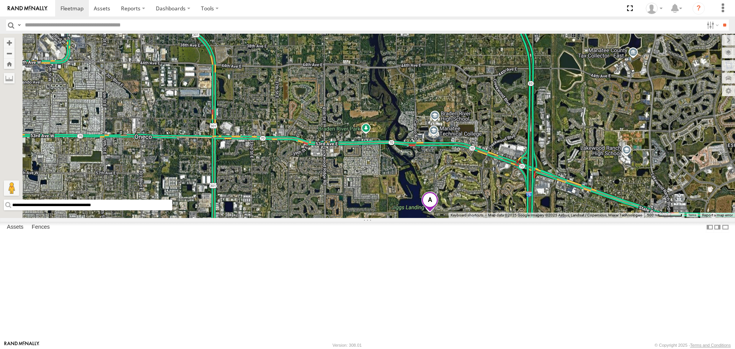
drag, startPoint x: 284, startPoint y: 97, endPoint x: 307, endPoint y: 134, distance: 43.8
click at [307, 134] on div at bounding box center [367, 126] width 735 height 184
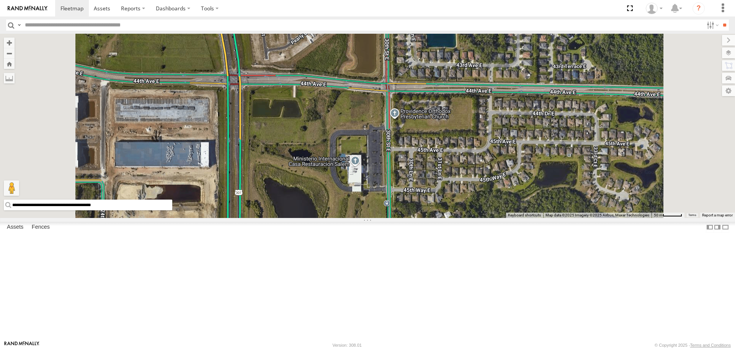
drag, startPoint x: 314, startPoint y: 170, endPoint x: 317, endPoint y: 143, distance: 27.0
click at [317, 143] on div at bounding box center [367, 126] width 735 height 184
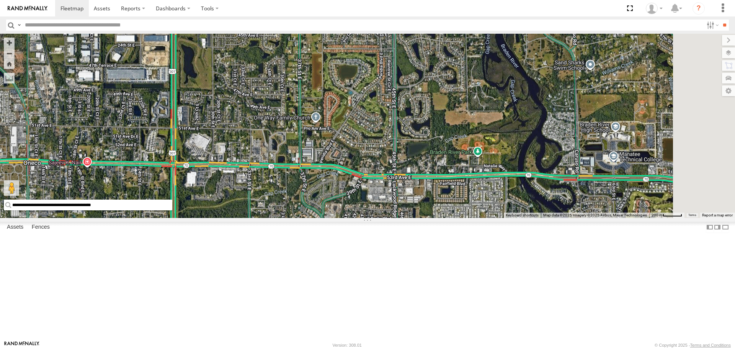
drag, startPoint x: 370, startPoint y: 205, endPoint x: 318, endPoint y: 147, distance: 77.8
click at [318, 147] on div at bounding box center [367, 126] width 735 height 184
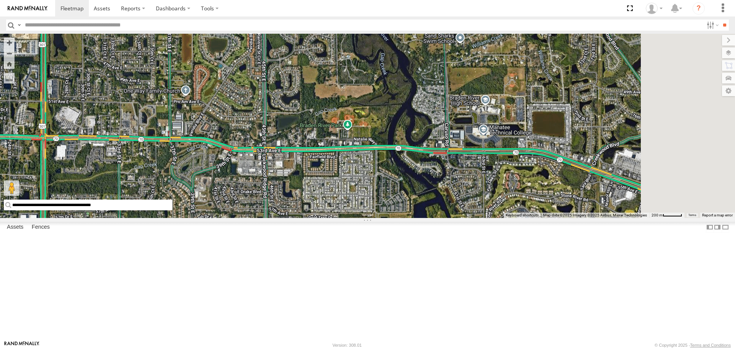
drag, startPoint x: 425, startPoint y: 201, endPoint x: 237, endPoint y: 157, distance: 193.0
click at [237, 157] on div at bounding box center [367, 126] width 735 height 184
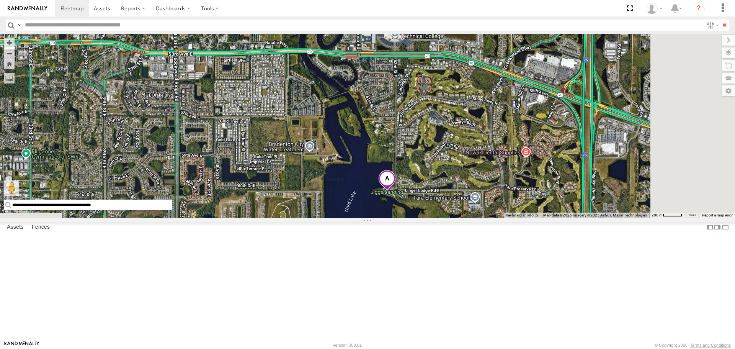
drag, startPoint x: 390, startPoint y: 229, endPoint x: 345, endPoint y: 117, distance: 120.4
click at [347, 118] on div at bounding box center [367, 126] width 735 height 184
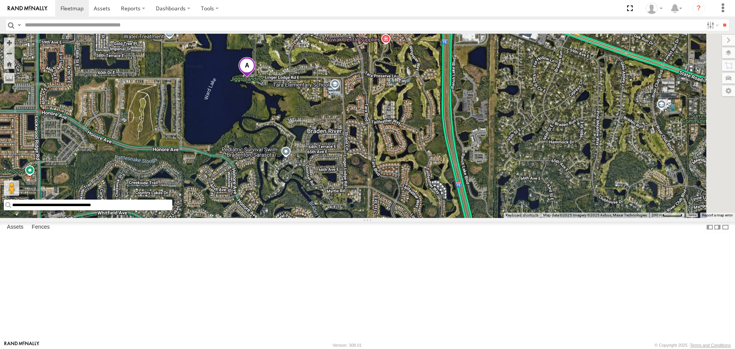
drag, startPoint x: 425, startPoint y: 224, endPoint x: 306, endPoint y: 175, distance: 128.5
click at [307, 175] on div at bounding box center [367, 126] width 735 height 184
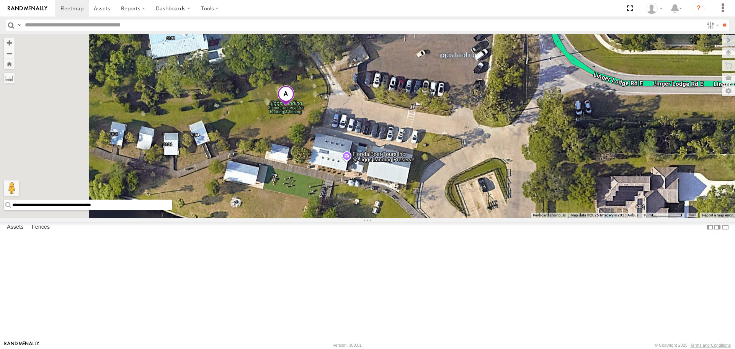
drag, startPoint x: 356, startPoint y: 118, endPoint x: 457, endPoint y: 268, distance: 181.6
click at [460, 217] on div at bounding box center [367, 126] width 735 height 184
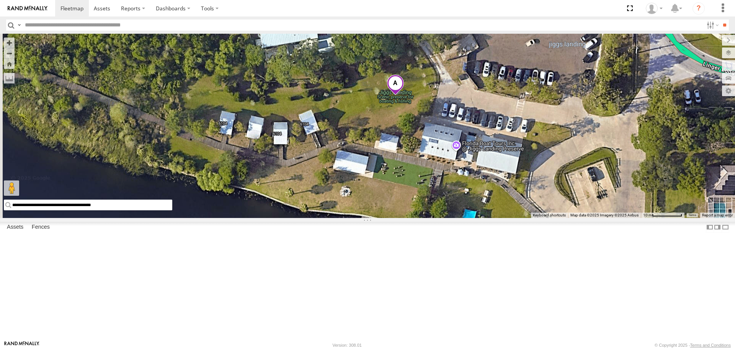
drag, startPoint x: 373, startPoint y: 202, endPoint x: 485, endPoint y: 188, distance: 113.0
click at [485, 188] on div at bounding box center [367, 126] width 735 height 184
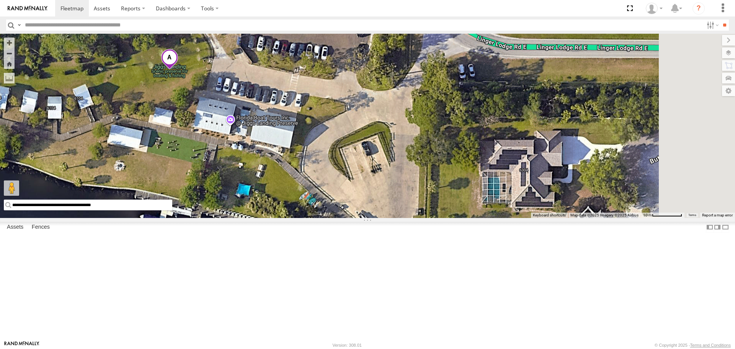
drag, startPoint x: 479, startPoint y: 187, endPoint x: 252, endPoint y: 162, distance: 228.5
click at [252, 162] on div at bounding box center [367, 126] width 735 height 184
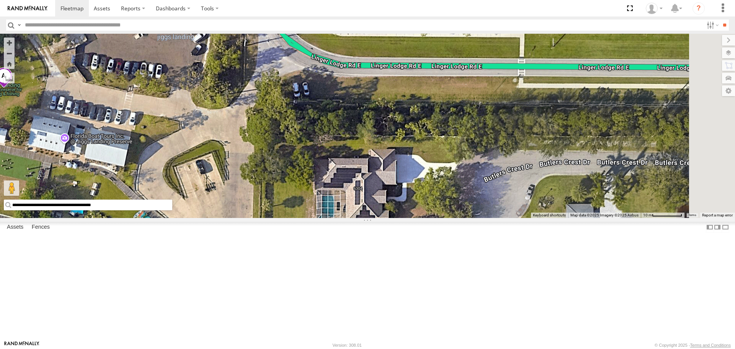
drag, startPoint x: 469, startPoint y: 172, endPoint x: 323, endPoint y: 200, distance: 149.1
click at [323, 200] on div at bounding box center [367, 126] width 735 height 184
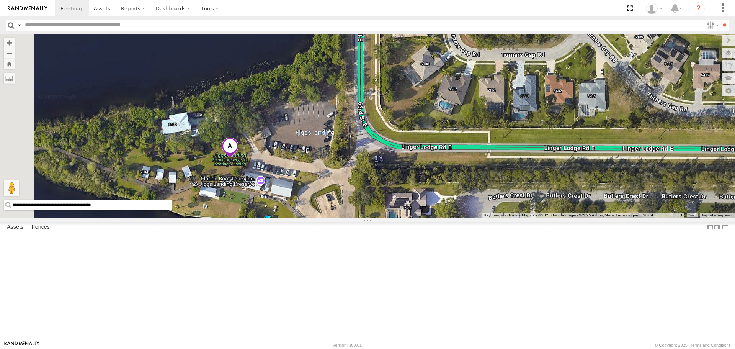
drag, startPoint x: 334, startPoint y: 205, endPoint x: 425, endPoint y: 238, distance: 96.9
click at [425, 217] on div at bounding box center [367, 126] width 735 height 184
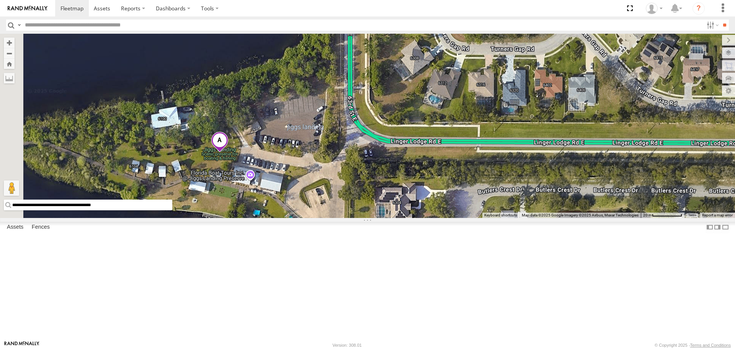
drag, startPoint x: 395, startPoint y: 224, endPoint x: 317, endPoint y: 167, distance: 96.4
click at [317, 167] on div at bounding box center [367, 126] width 735 height 184
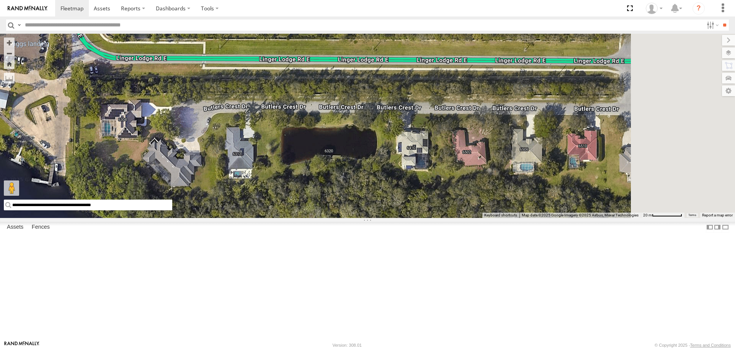
drag, startPoint x: 457, startPoint y: 204, endPoint x: 258, endPoint y: 180, distance: 200.9
click at [259, 180] on div at bounding box center [367, 126] width 735 height 184
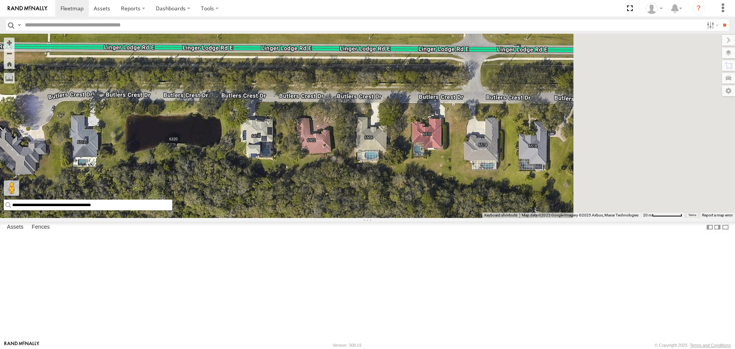
drag, startPoint x: 569, startPoint y: 204, endPoint x: 387, endPoint y: 193, distance: 181.8
click at [387, 193] on div at bounding box center [367, 126] width 735 height 184
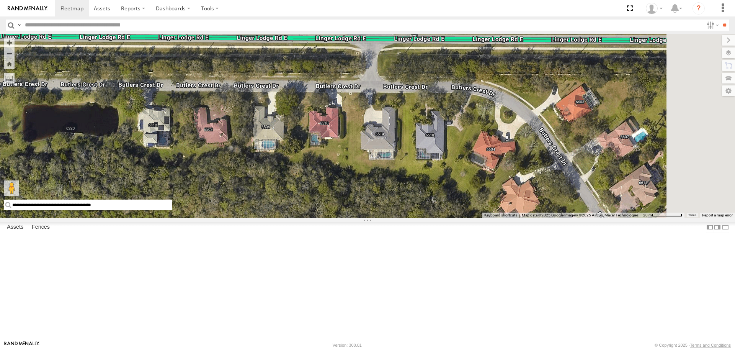
drag, startPoint x: 557, startPoint y: 211, endPoint x: 387, endPoint y: 140, distance: 184.9
click at [387, 141] on div at bounding box center [367, 126] width 735 height 184
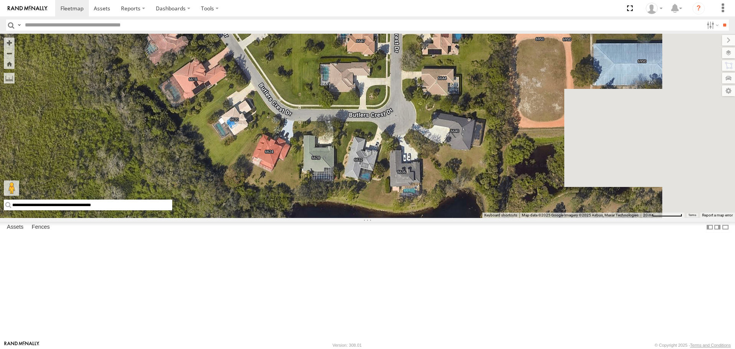
drag, startPoint x: 490, startPoint y: 250, endPoint x: 288, endPoint y: 129, distance: 234.9
click at [291, 131] on div at bounding box center [367, 126] width 735 height 184
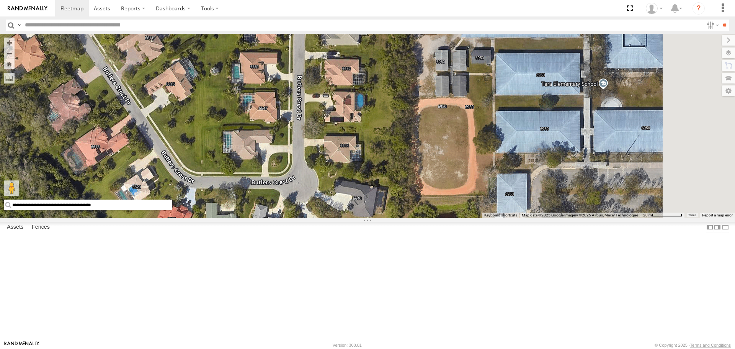
drag, startPoint x: 402, startPoint y: 151, endPoint x: 396, endPoint y: 271, distance: 120.4
click at [398, 217] on div at bounding box center [367, 126] width 735 height 184
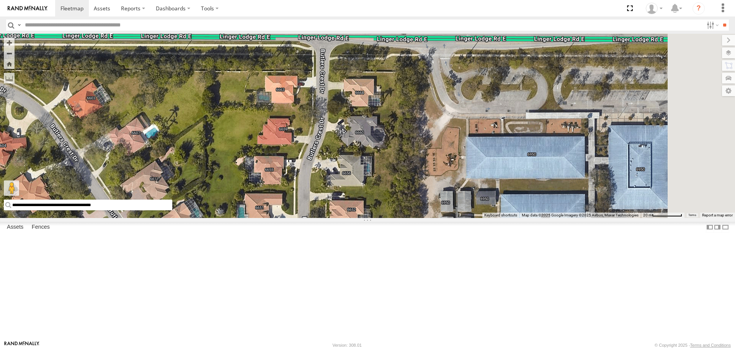
drag, startPoint x: 400, startPoint y: 150, endPoint x: 399, endPoint y: 217, distance: 67.4
click at [399, 217] on div at bounding box center [367, 126] width 735 height 184
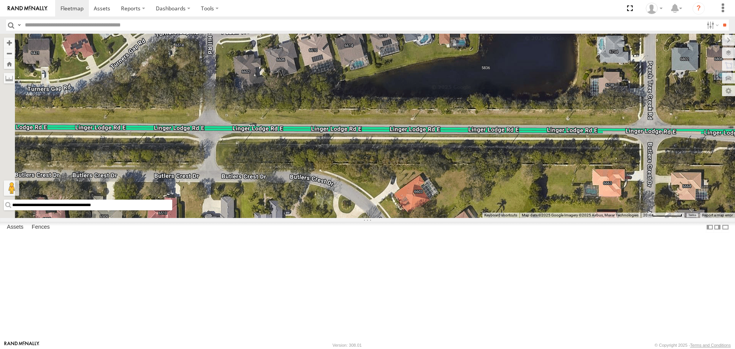
drag, startPoint x: 331, startPoint y: 149, endPoint x: 634, endPoint y: 234, distance: 314.9
click at [665, 217] on div "**********" at bounding box center [367, 126] width 735 height 184
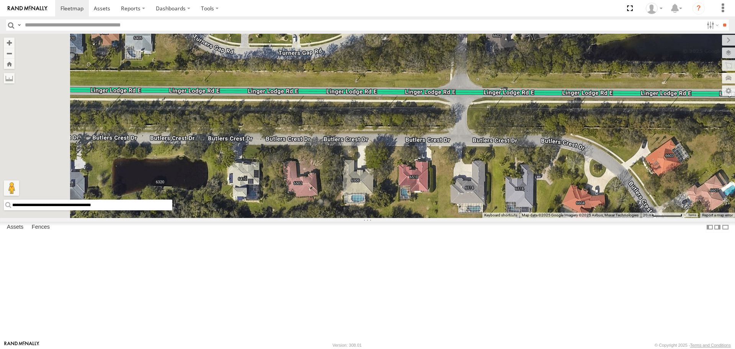
drag, startPoint x: 297, startPoint y: 203, endPoint x: 428, endPoint y: 171, distance: 135.0
click at [428, 171] on div at bounding box center [367, 126] width 735 height 184
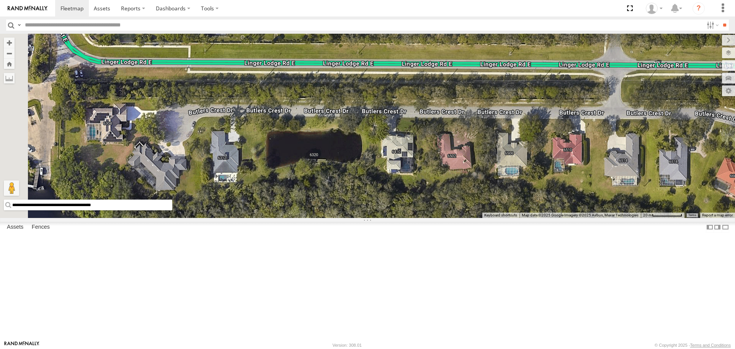
drag, startPoint x: 284, startPoint y: 189, endPoint x: 412, endPoint y: 164, distance: 130.6
click at [412, 164] on div at bounding box center [367, 126] width 735 height 184
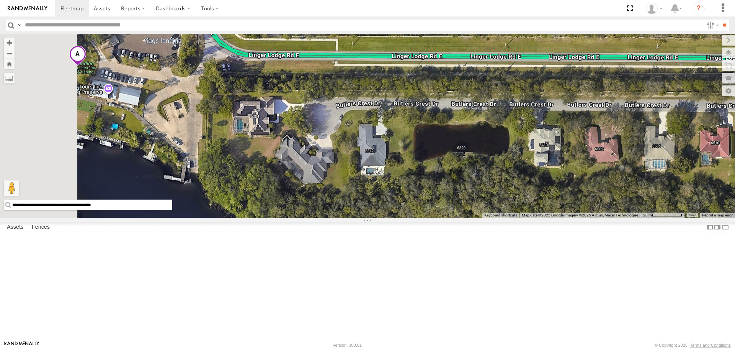
drag, startPoint x: 281, startPoint y: 201, endPoint x: 426, endPoint y: 204, distance: 145.1
click at [426, 204] on div at bounding box center [367, 126] width 735 height 184
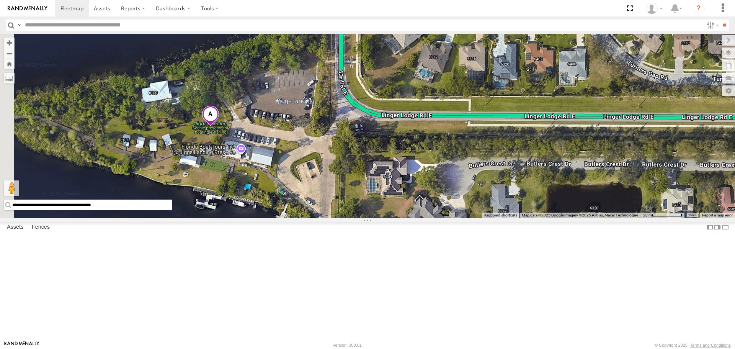
drag, startPoint x: 334, startPoint y: 200, endPoint x: 441, endPoint y: 257, distance: 120.9
click at [441, 217] on div at bounding box center [367, 126] width 735 height 184
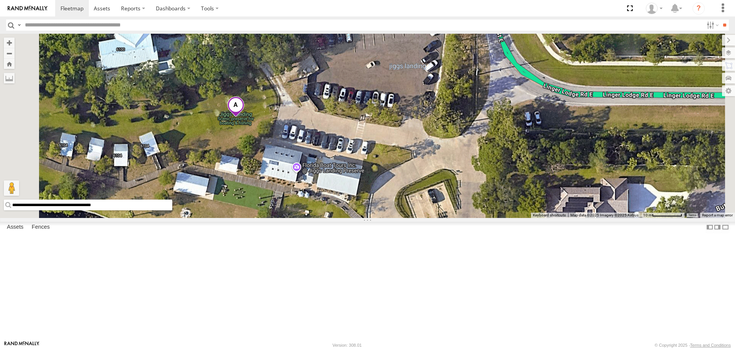
drag, startPoint x: 258, startPoint y: 239, endPoint x: 310, endPoint y: 254, distance: 54.3
click at [310, 217] on div at bounding box center [367, 126] width 735 height 184
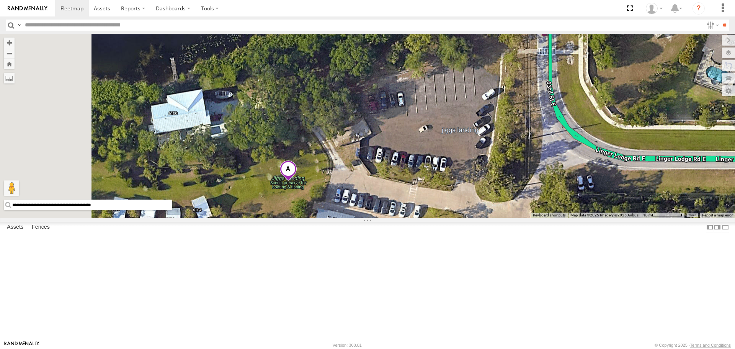
drag, startPoint x: 295, startPoint y: 175, endPoint x: 337, endPoint y: 234, distance: 72.5
click at [337, 217] on div at bounding box center [367, 126] width 735 height 184
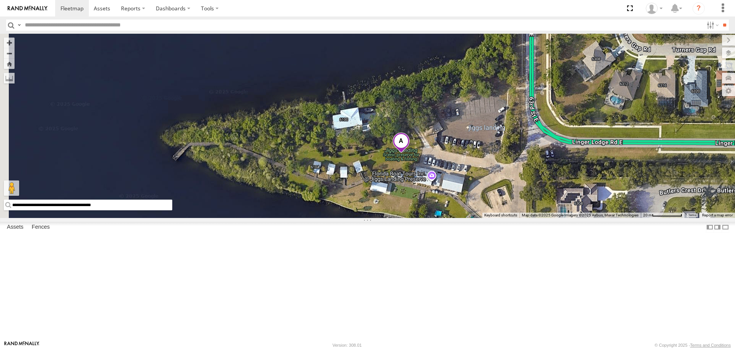
drag, startPoint x: 252, startPoint y: 216, endPoint x: 417, endPoint y: 210, distance: 164.7
click at [417, 210] on div at bounding box center [367, 126] width 735 height 184
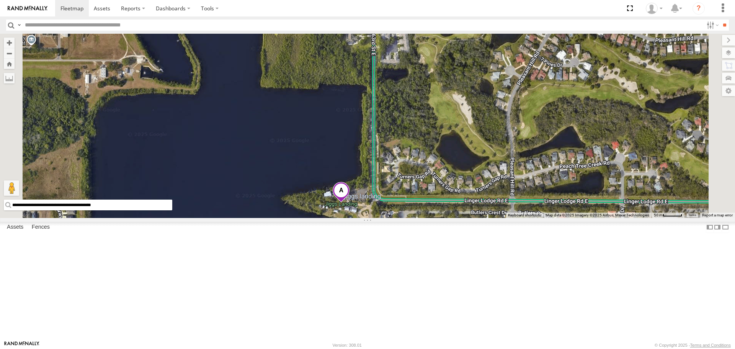
drag, startPoint x: 315, startPoint y: 257, endPoint x: 332, endPoint y: 295, distance: 41.5
click at [334, 217] on div at bounding box center [367, 126] width 735 height 184
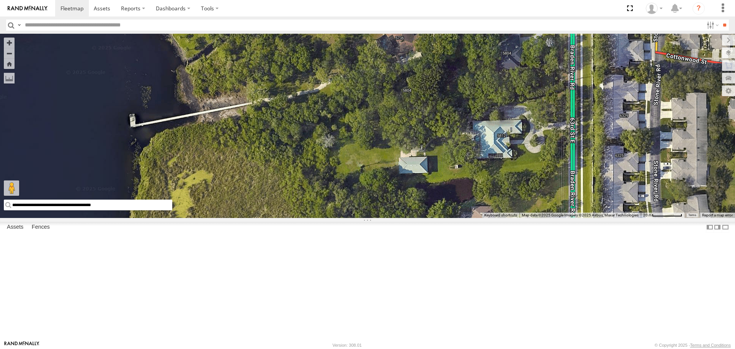
drag, startPoint x: 415, startPoint y: 85, endPoint x: 313, endPoint y: 189, distance: 145.1
click at [313, 189] on div at bounding box center [367, 126] width 735 height 184
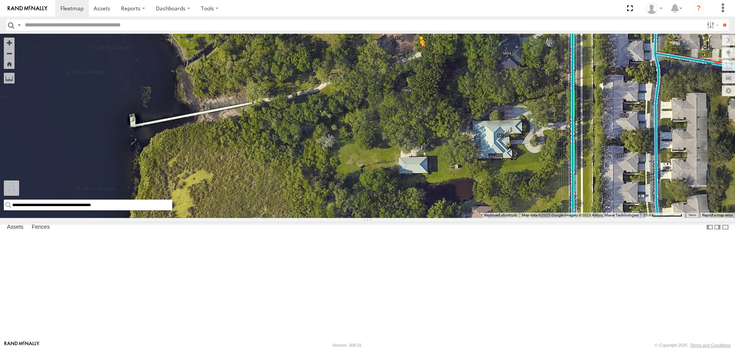
drag, startPoint x: 204, startPoint y: 311, endPoint x: 520, endPoint y: 114, distance: 371.4
click at [520, 114] on div "**********" at bounding box center [367, 126] width 735 height 184
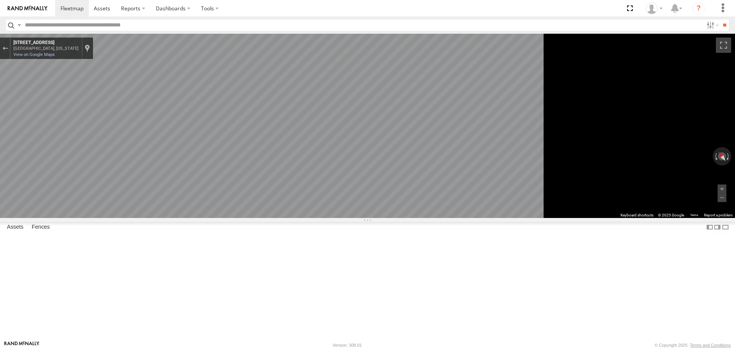
click at [140, 155] on main "**********" at bounding box center [367, 187] width 735 height 307
click at [134, 103] on main "**********" at bounding box center [367, 187] width 735 height 307
click at [735, 217] on div "**********" at bounding box center [367, 126] width 735 height 184
click at [8, 46] on div "Exit the Street View" at bounding box center [5, 48] width 6 height 5
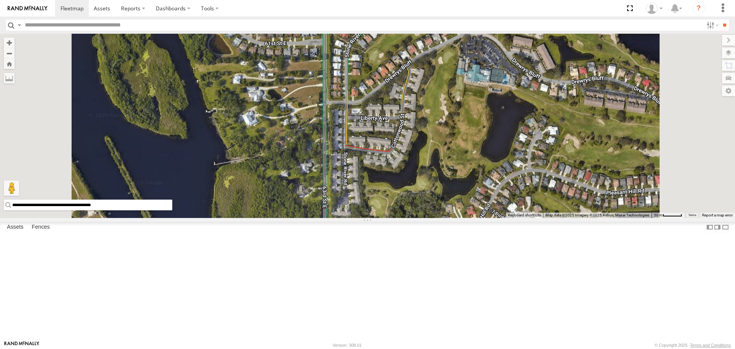
drag, startPoint x: 456, startPoint y: 221, endPoint x: 443, endPoint y: 263, distance: 43.4
click at [443, 217] on div "Loading..." at bounding box center [367, 126] width 735 height 184
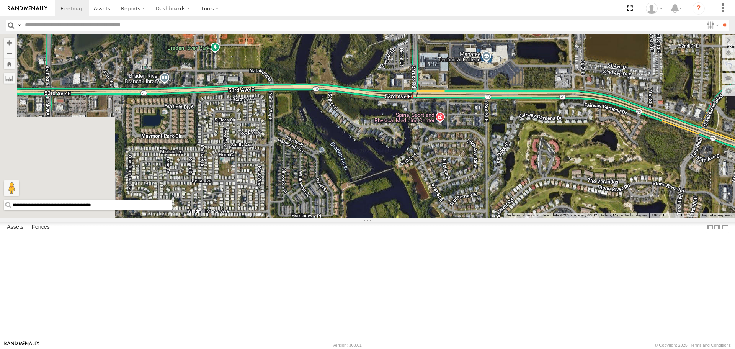
drag, startPoint x: 333, startPoint y: 147, endPoint x: 488, endPoint y: 235, distance: 178.3
click at [488, 217] on div "Loading..." at bounding box center [367, 126] width 735 height 184
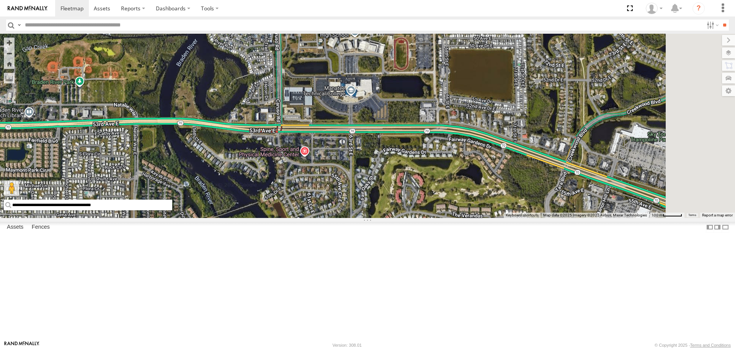
drag, startPoint x: 507, startPoint y: 188, endPoint x: 370, endPoint y: 225, distance: 141.6
click at [370, 217] on div "Loading..." at bounding box center [367, 126] width 735 height 184
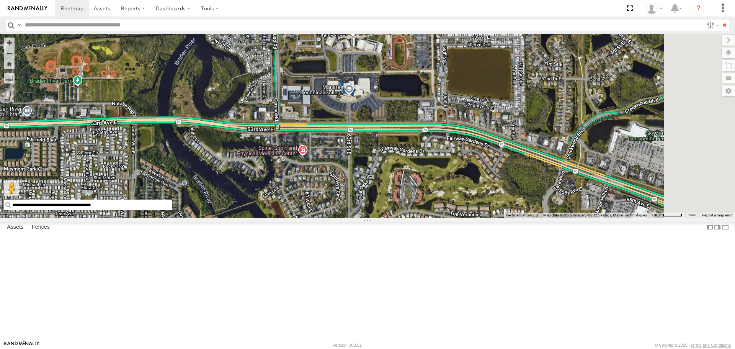
click at [172, 210] on input "**********" at bounding box center [88, 204] width 168 height 11
type input "*"
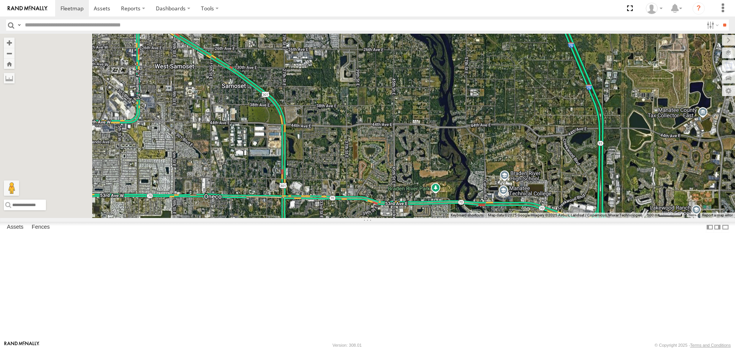
drag, startPoint x: 379, startPoint y: 237, endPoint x: 541, endPoint y: 316, distance: 179.8
click at [541, 217] on div "Loading..." at bounding box center [367, 126] width 735 height 184
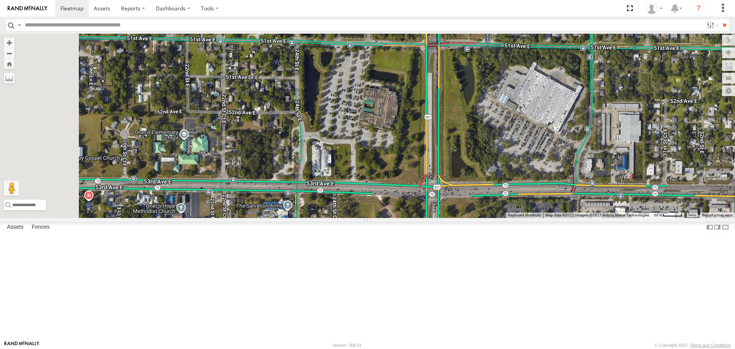
drag, startPoint x: 370, startPoint y: 252, endPoint x: 500, endPoint y: 233, distance: 131.3
click at [500, 217] on div "Loading..." at bounding box center [367, 126] width 735 height 184
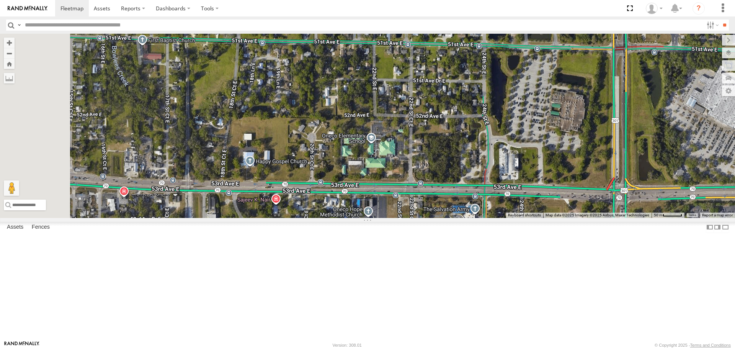
drag, startPoint x: 339, startPoint y: 229, endPoint x: 507, endPoint y: 229, distance: 168.5
click at [507, 217] on div "Loading..." at bounding box center [367, 126] width 735 height 184
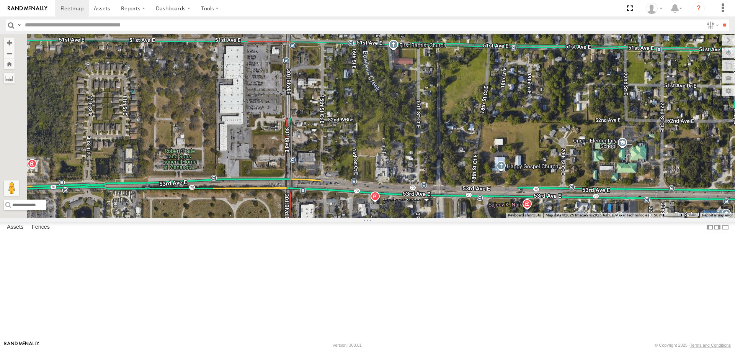
drag, startPoint x: 278, startPoint y: 234, endPoint x: 478, endPoint y: 239, distance: 199.9
click at [478, 217] on div "Loading..." at bounding box center [367, 126] width 735 height 184
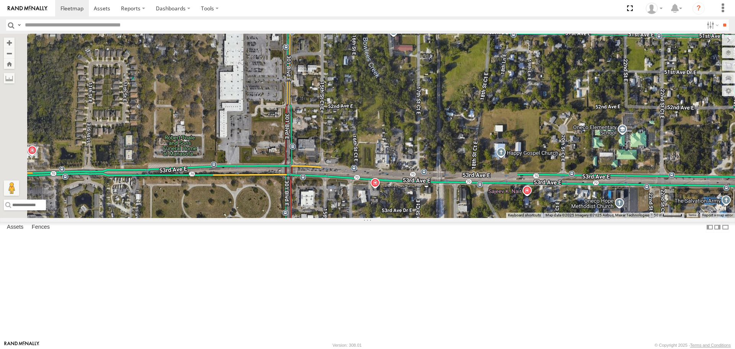
drag, startPoint x: 354, startPoint y: 271, endPoint x: 354, endPoint y: 199, distance: 72.0
click at [356, 201] on div "Loading..." at bounding box center [367, 126] width 735 height 184
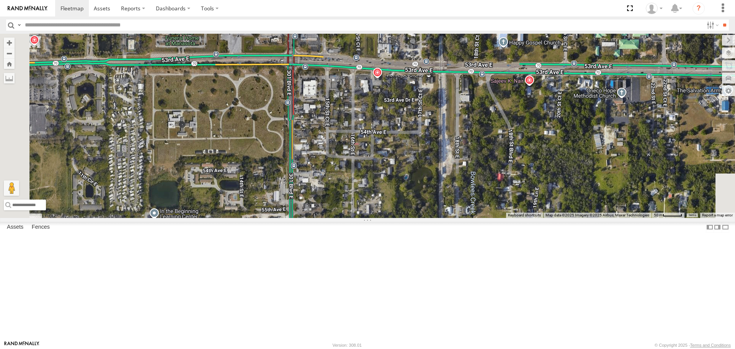
drag, startPoint x: 371, startPoint y: 265, endPoint x: 366, endPoint y: 193, distance: 72.1
click at [368, 195] on div "Loading..." at bounding box center [367, 126] width 735 height 184
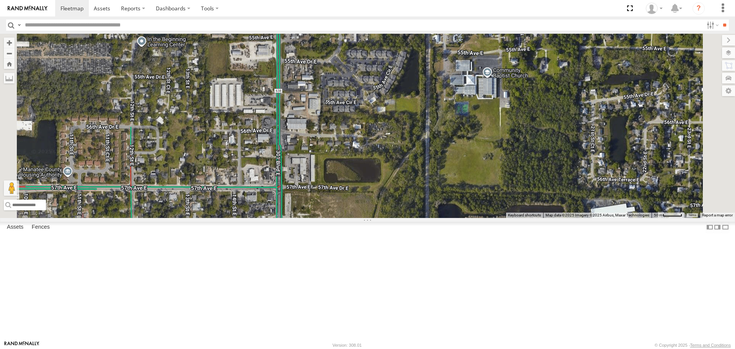
drag, startPoint x: 373, startPoint y: 276, endPoint x: 364, endPoint y: 198, distance: 78.3
click at [364, 199] on div "Loading..." at bounding box center [367, 126] width 735 height 184
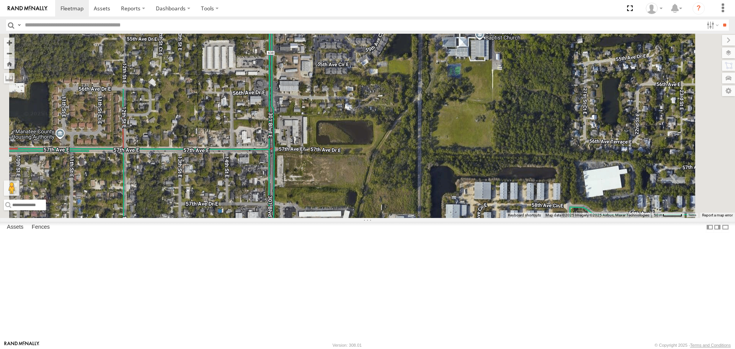
drag, startPoint x: 370, startPoint y: 276, endPoint x: 361, endPoint y: 197, distance: 79.7
click at [361, 201] on div "Loading..." at bounding box center [367, 126] width 735 height 184
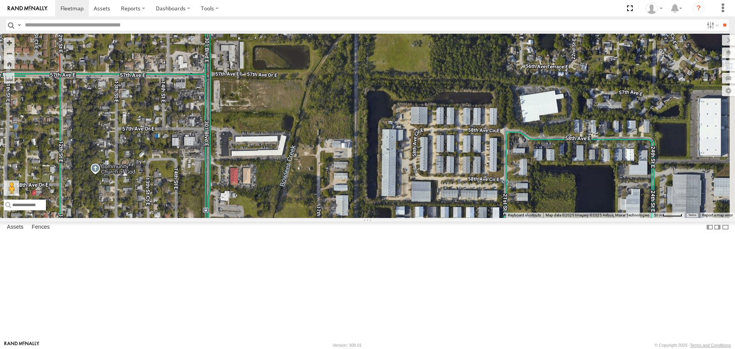
drag, startPoint x: 361, startPoint y: 196, endPoint x: 347, endPoint y: 367, distance: 171.4
click at [347, 348] on html at bounding box center [367, 174] width 735 height 349
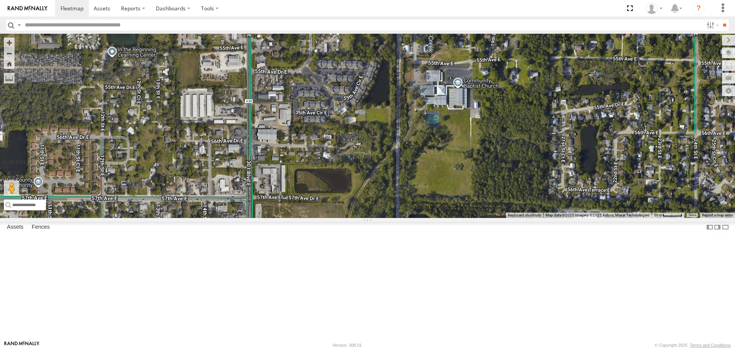
drag, startPoint x: 374, startPoint y: 247, endPoint x: 382, endPoint y: 320, distance: 73.2
click at [382, 217] on div "Loading..." at bounding box center [367, 126] width 735 height 184
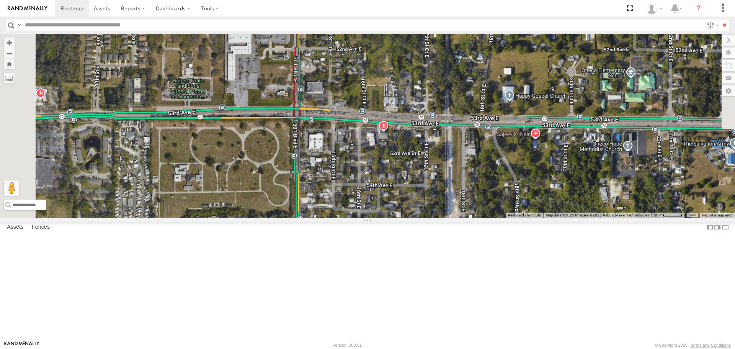
drag, startPoint x: 392, startPoint y: 224, endPoint x: 432, endPoint y: 300, distance: 85.6
click at [432, 217] on div "Loading..." at bounding box center [367, 126] width 735 height 184
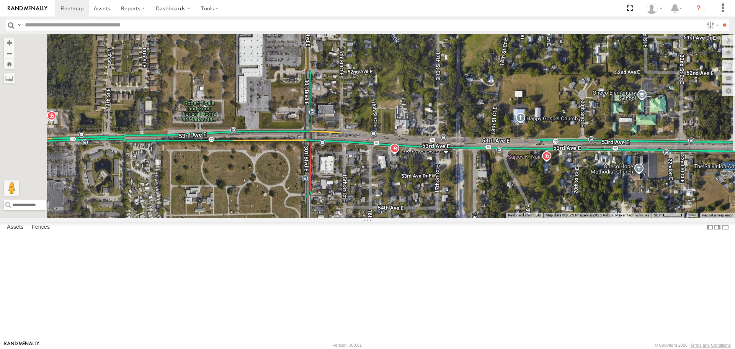
drag, startPoint x: 379, startPoint y: 208, endPoint x: 396, endPoint y: 261, distance: 55.0
click at [396, 217] on div "Loading..." at bounding box center [367, 126] width 735 height 184
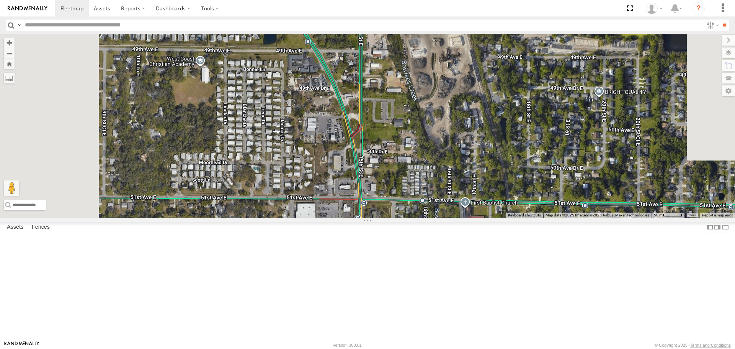
drag, startPoint x: 411, startPoint y: 263, endPoint x: 414, endPoint y: 296, distance: 32.2
click at [414, 217] on div "Loading..." at bounding box center [367, 126] width 735 height 184
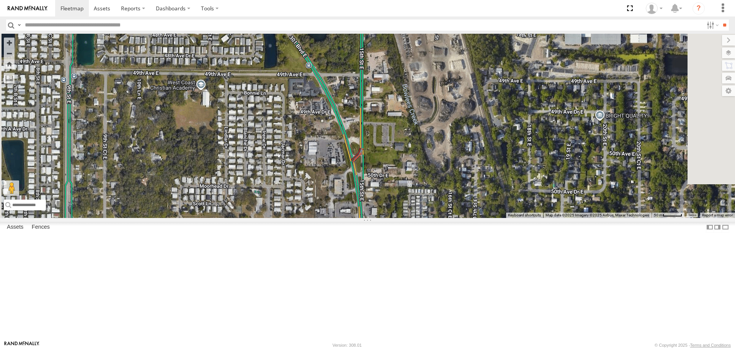
click at [425, 217] on div "Loading..." at bounding box center [367, 126] width 735 height 184
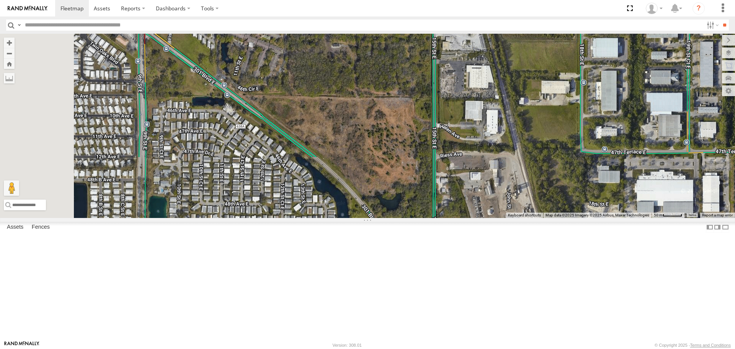
drag, startPoint x: 411, startPoint y: 208, endPoint x: 479, endPoint y: 299, distance: 113.9
click at [479, 217] on div "Loading..." at bounding box center [367, 126] width 735 height 184
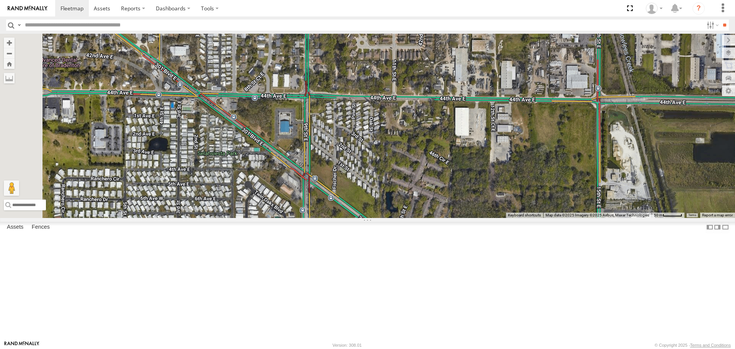
drag, startPoint x: 430, startPoint y: 271, endPoint x: 458, endPoint y: 291, distance: 34.0
click at [458, 217] on div "Loading..." at bounding box center [367, 126] width 735 height 184
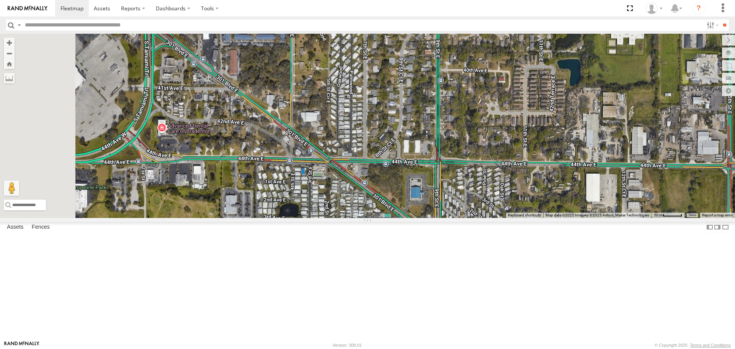
drag, startPoint x: 386, startPoint y: 250, endPoint x: 493, endPoint y: 296, distance: 116.3
click at [493, 217] on div "Loading..." at bounding box center [367, 126] width 735 height 184
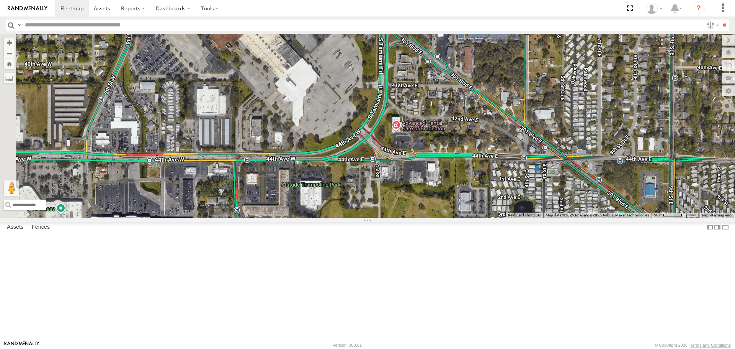
drag, startPoint x: 275, startPoint y: 237, endPoint x: 505, endPoint y: 230, distance: 230.2
click at [505, 217] on div "Loading..." at bounding box center [367, 126] width 735 height 184
click at [504, 217] on div "Loading..." at bounding box center [367, 126] width 735 height 184
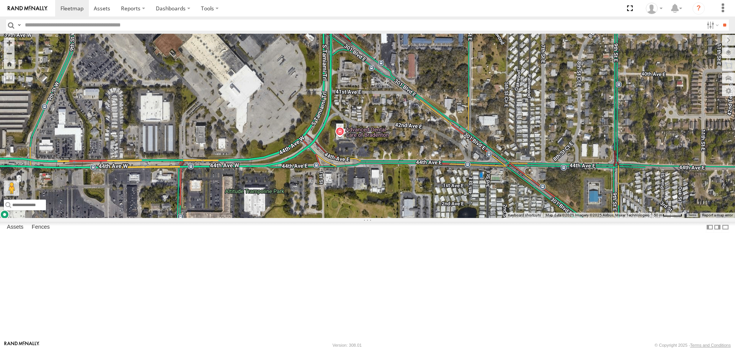
drag, startPoint x: 504, startPoint y: 230, endPoint x: 447, endPoint y: 237, distance: 57.8
click at [447, 217] on div "Loading..." at bounding box center [367, 126] width 735 height 184
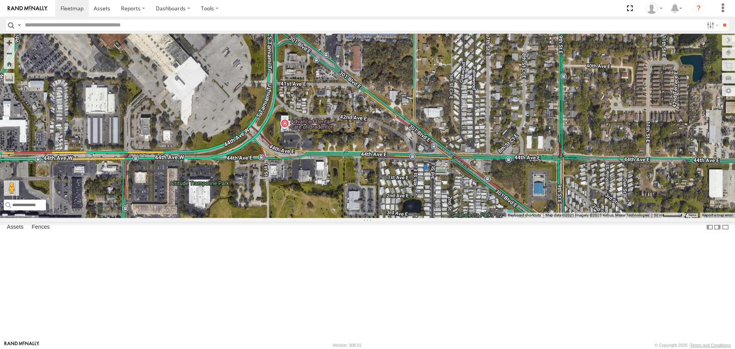
drag, startPoint x: 447, startPoint y: 237, endPoint x: 391, endPoint y: 229, distance: 56.1
click at [391, 217] on div "Loading..." at bounding box center [367, 126] width 735 height 184
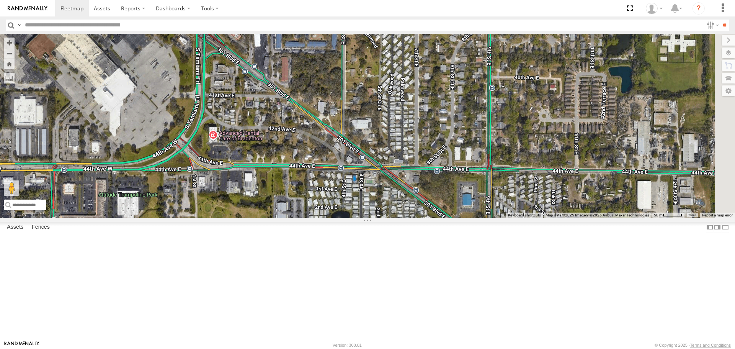
drag, startPoint x: 480, startPoint y: 186, endPoint x: 411, endPoint y: 205, distance: 71.6
click at [408, 199] on div "Loading..." at bounding box center [367, 126] width 735 height 184
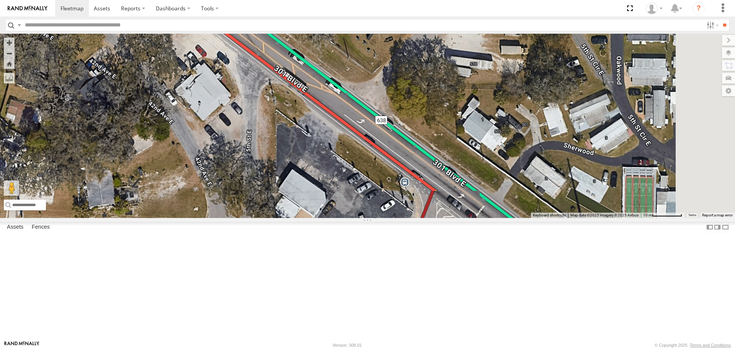
drag, startPoint x: 412, startPoint y: 177, endPoint x: 387, endPoint y: 247, distance: 74.5
click at [386, 217] on div "Loading..." at bounding box center [367, 126] width 735 height 184
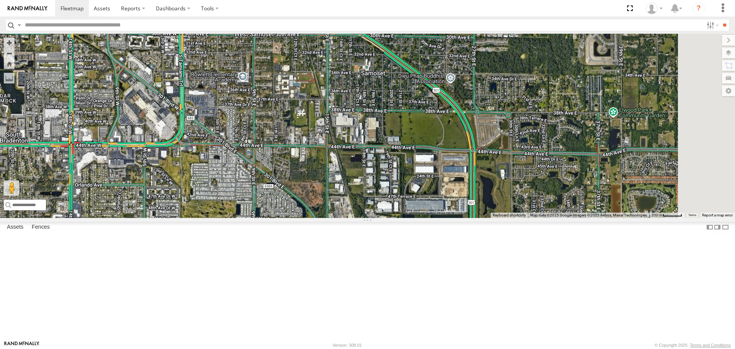
drag, startPoint x: 479, startPoint y: 244, endPoint x: 413, endPoint y: 228, distance: 68.6
click at [411, 217] on div "Loading..." at bounding box center [367, 126] width 735 height 184
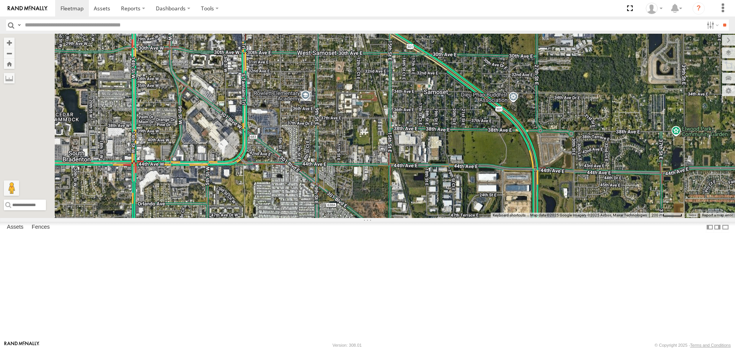
drag, startPoint x: 554, startPoint y: 238, endPoint x: 613, endPoint y: 255, distance: 61.1
click at [613, 217] on div "Loading..." at bounding box center [367, 126] width 735 height 184
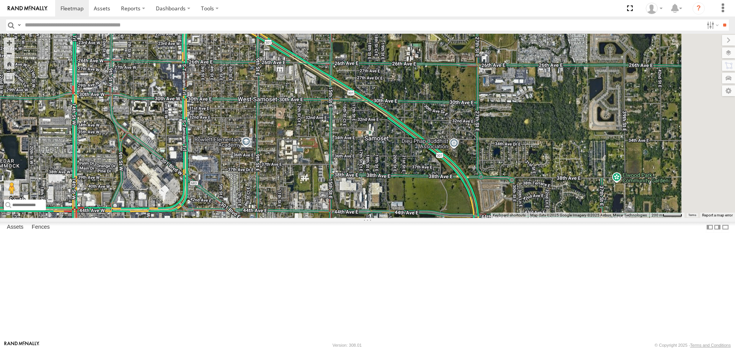
drag, startPoint x: 567, startPoint y: 216, endPoint x: 506, endPoint y: 262, distance: 76.2
click at [506, 217] on div "Loading..." at bounding box center [367, 126] width 735 height 184
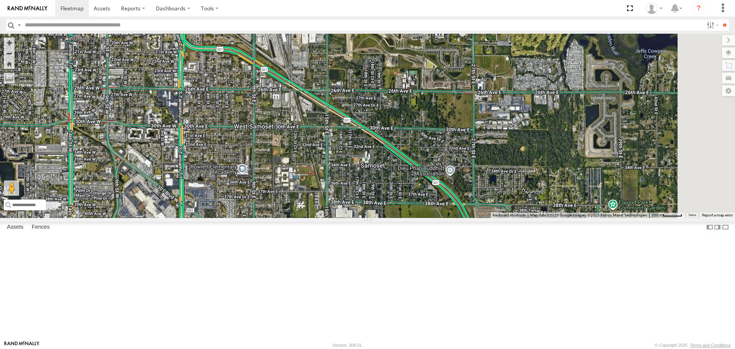
drag, startPoint x: 518, startPoint y: 82, endPoint x: 500, endPoint y: 239, distance: 158.4
click at [500, 217] on div "Loading..." at bounding box center [367, 126] width 735 height 184
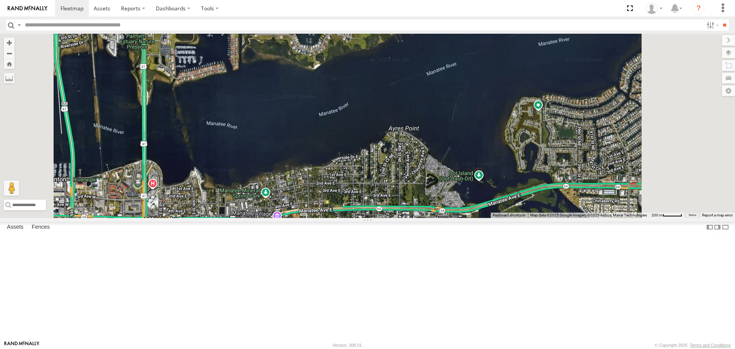
drag, startPoint x: 500, startPoint y: 239, endPoint x: 501, endPoint y: 235, distance: 4.3
click at [501, 217] on div "Loading..." at bounding box center [367, 126] width 735 height 184
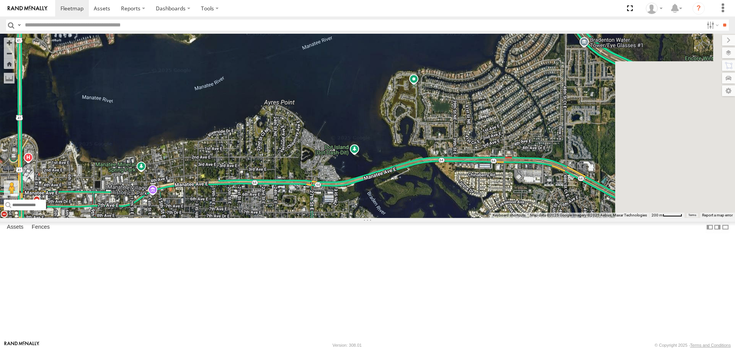
drag, startPoint x: 445, startPoint y: 253, endPoint x: 279, endPoint y: 218, distance: 169.7
click at [282, 217] on div "Loading..." at bounding box center [367, 126] width 735 height 184
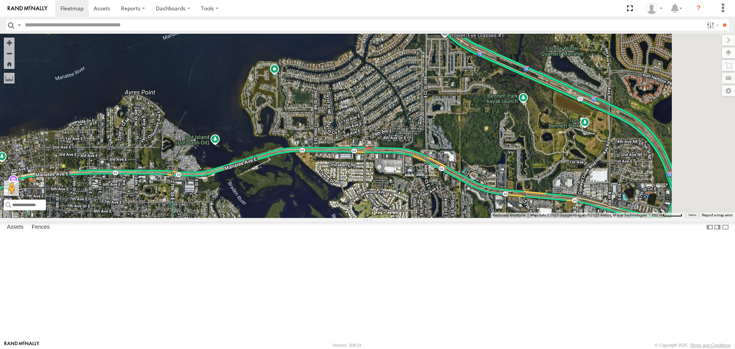
drag, startPoint x: 557, startPoint y: 251, endPoint x: 469, endPoint y: 258, distance: 89.2
click at [466, 217] on div "Loading..." at bounding box center [367, 126] width 735 height 184
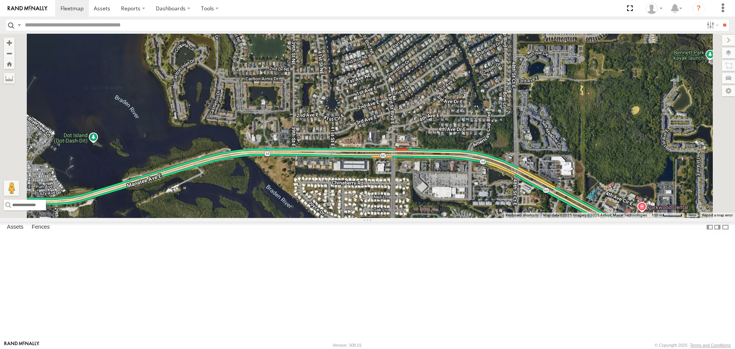
drag, startPoint x: 515, startPoint y: 165, endPoint x: 541, endPoint y: 173, distance: 26.4
click at [541, 173] on div "Loading..." at bounding box center [367, 126] width 735 height 184
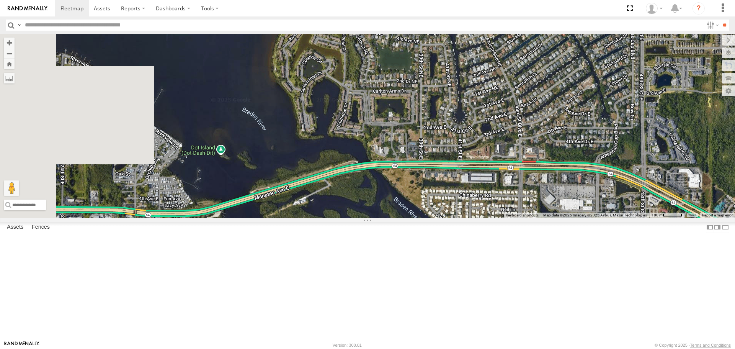
drag, startPoint x: 351, startPoint y: 190, endPoint x: 482, endPoint y: 201, distance: 131.4
click at [481, 201] on div "Loading..." at bounding box center [367, 126] width 735 height 184
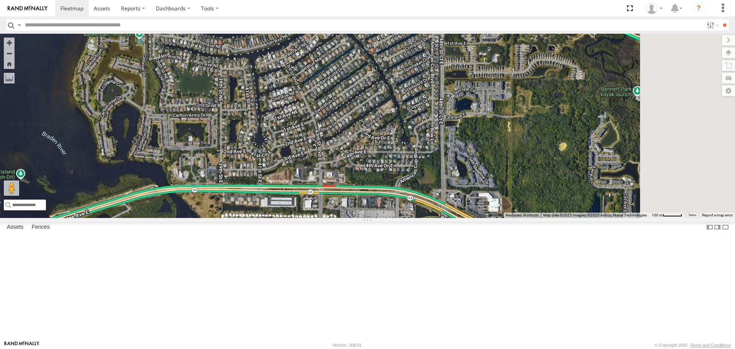
drag, startPoint x: 588, startPoint y: 207, endPoint x: 383, endPoint y: 232, distance: 206.4
click at [383, 217] on div "Loading..." at bounding box center [367, 126] width 735 height 184
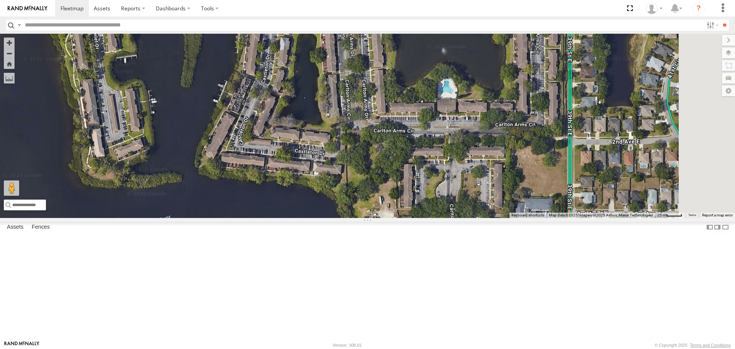
drag, startPoint x: 507, startPoint y: 270, endPoint x: 471, endPoint y: 221, distance: 60.4
click at [472, 217] on div "Loading..." at bounding box center [367, 126] width 735 height 184
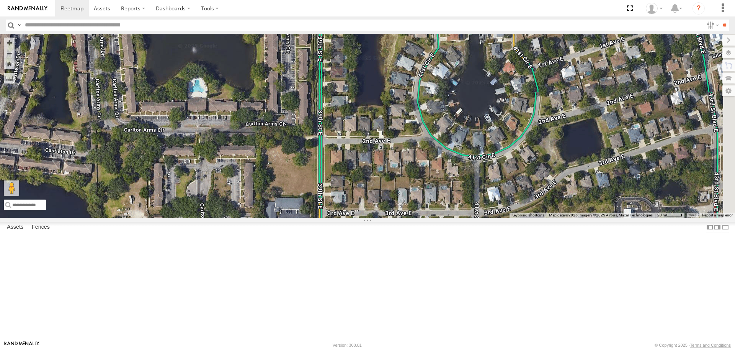
drag, startPoint x: 549, startPoint y: 181, endPoint x: 327, endPoint y: 199, distance: 222.4
click at [327, 199] on div "Loading..." at bounding box center [367, 126] width 735 height 184
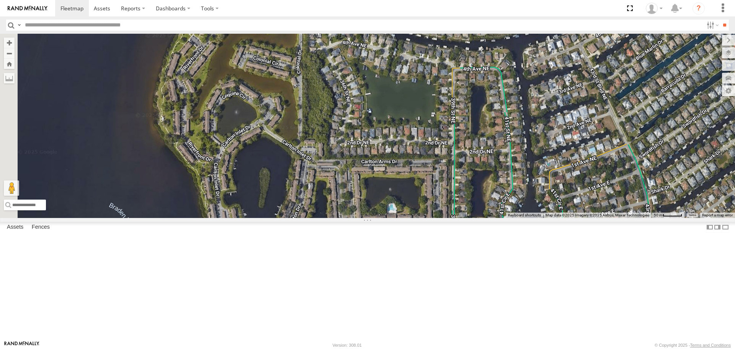
drag, startPoint x: 461, startPoint y: 207, endPoint x: 538, endPoint y: 261, distance: 94.3
click at [538, 217] on div "Loading..." at bounding box center [367, 126] width 735 height 184
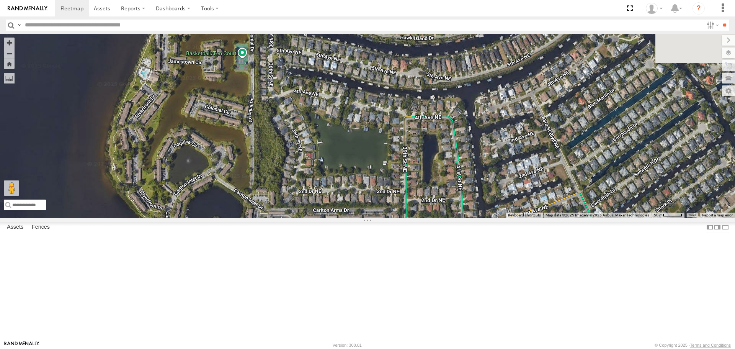
drag, startPoint x: 368, startPoint y: 103, endPoint x: 325, endPoint y: 143, distance: 59.1
click at [325, 143] on div "Loading..." at bounding box center [367, 126] width 735 height 184
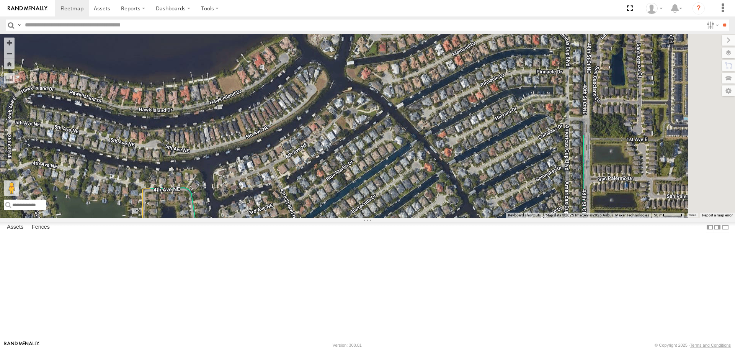
drag, startPoint x: 468, startPoint y: 141, endPoint x: 213, endPoint y: 216, distance: 266.2
click at [213, 216] on div "Loading..." at bounding box center [367, 126] width 735 height 184
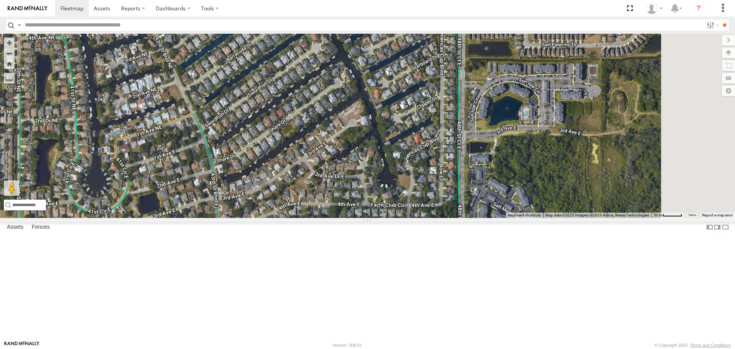
drag, startPoint x: 457, startPoint y: 262, endPoint x: 332, endPoint y: 92, distance: 211.1
click at [332, 92] on div "Loading..." at bounding box center [367, 126] width 735 height 184
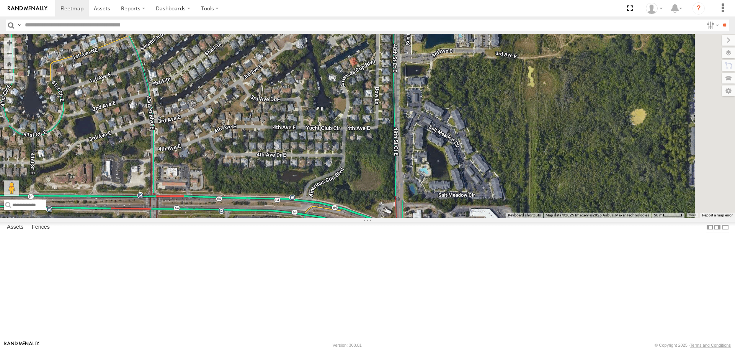
drag, startPoint x: 360, startPoint y: 197, endPoint x: 285, endPoint y: 144, distance: 91.5
click at [287, 142] on div "Loading..." at bounding box center [367, 126] width 735 height 184
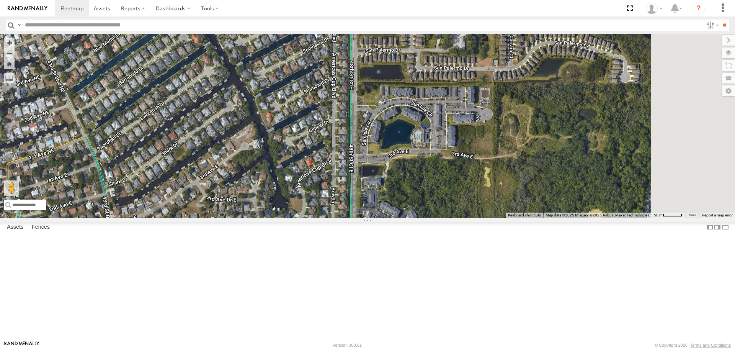
drag, startPoint x: 411, startPoint y: 100, endPoint x: 420, endPoint y: 190, distance: 89.6
click at [420, 190] on div "Loading..." at bounding box center [367, 126] width 735 height 184
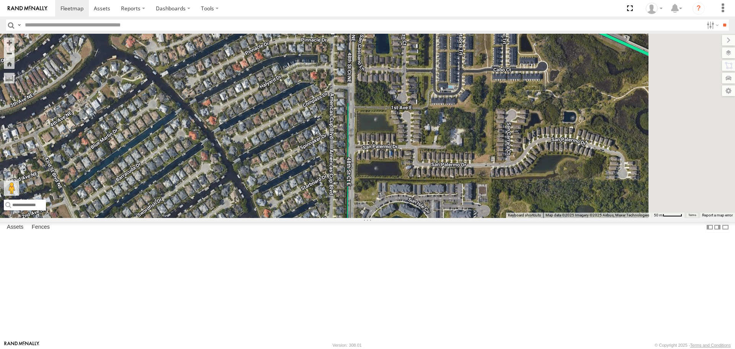
drag, startPoint x: 415, startPoint y: 150, endPoint x: 409, endPoint y: 257, distance: 107.4
click at [409, 217] on div "Loading..." at bounding box center [367, 126] width 735 height 184
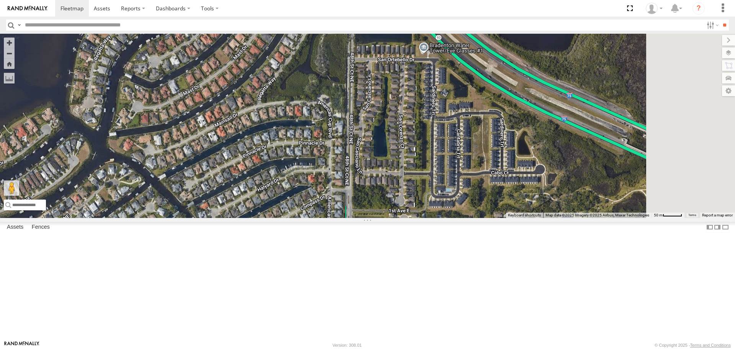
drag, startPoint x: 391, startPoint y: 166, endPoint x: 392, endPoint y: 256, distance: 89.6
click at [392, 217] on div "Loading..." at bounding box center [367, 126] width 735 height 184
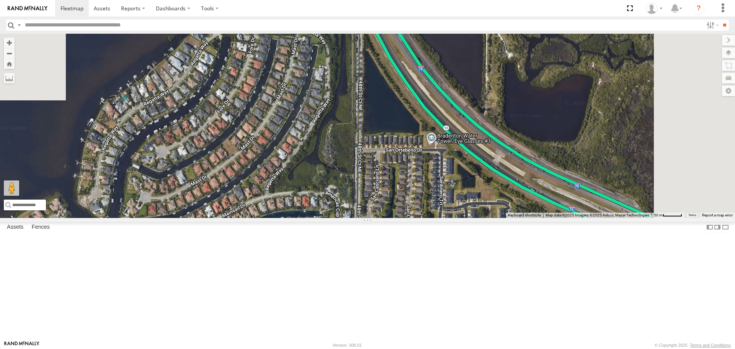
drag, startPoint x: 388, startPoint y: 136, endPoint x: 399, endPoint y: 223, distance: 88.3
click at [399, 217] on div "Loading..." at bounding box center [367, 126] width 735 height 184
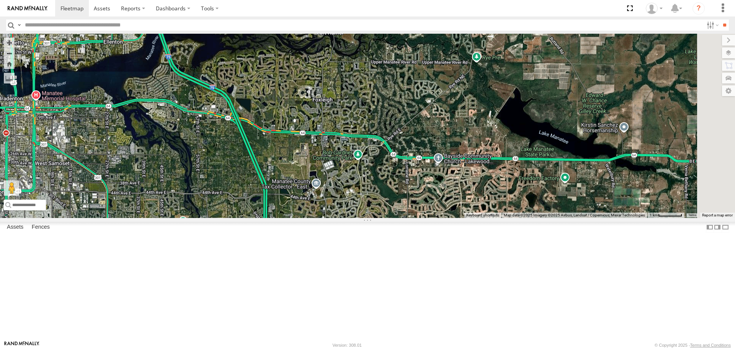
drag, startPoint x: 583, startPoint y: 275, endPoint x: 463, endPoint y: 213, distance: 135.3
click at [463, 213] on div "Loading..." at bounding box center [367, 126] width 735 height 184
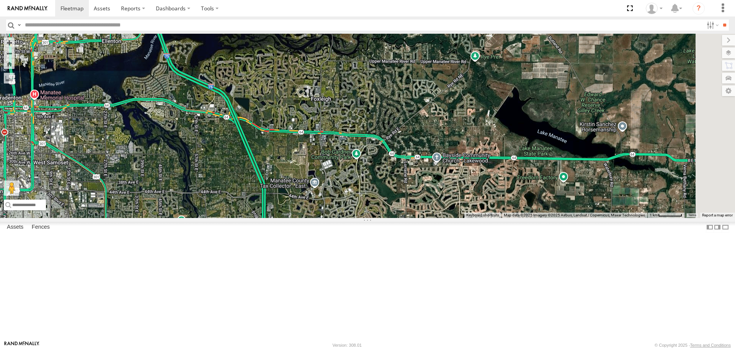
click at [222, 265] on span at bounding box center [213, 255] width 17 height 21
click at [265, 260] on div at bounding box center [213, 253] width 103 height 11
click at [180, 257] on span at bounding box center [174, 253] width 13 height 5
click at [0, 0] on span "Roadmap" at bounding box center [0, 0] width 0 height 0
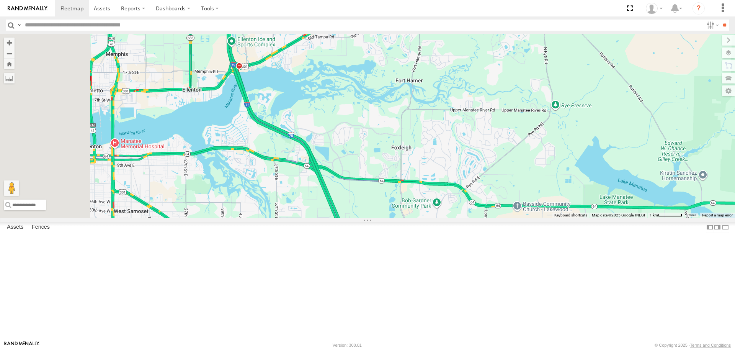
drag, startPoint x: 300, startPoint y: 195, endPoint x: 381, endPoint y: 244, distance: 94.8
click at [381, 217] on div "Loading..." at bounding box center [367, 126] width 735 height 184
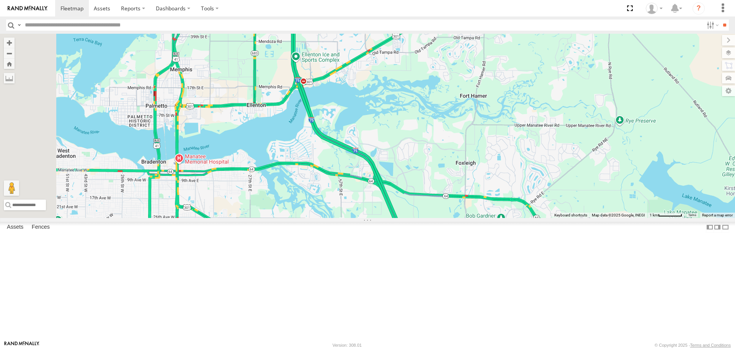
drag, startPoint x: 278, startPoint y: 111, endPoint x: 343, endPoint y: 127, distance: 67.0
click at [344, 126] on div "Loading..." at bounding box center [367, 126] width 735 height 184
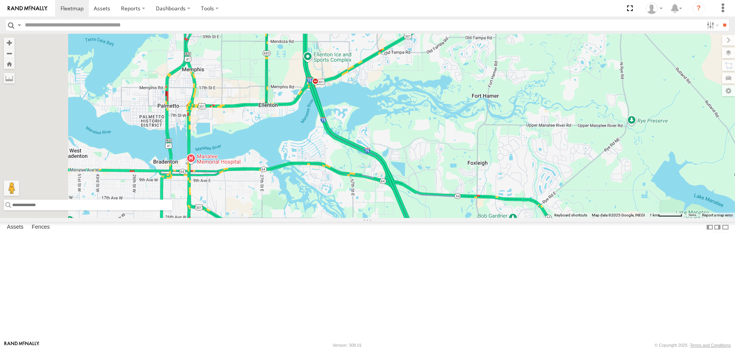
click at [172, 210] on input "text" at bounding box center [88, 204] width 168 height 11
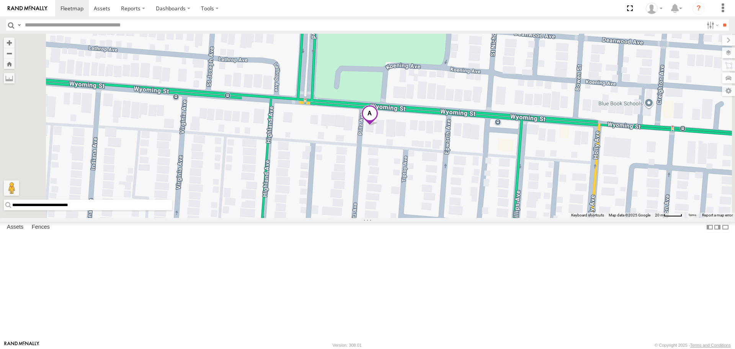
click at [0, 0] on span "Satellite" at bounding box center [0, 0] width 0 height 0
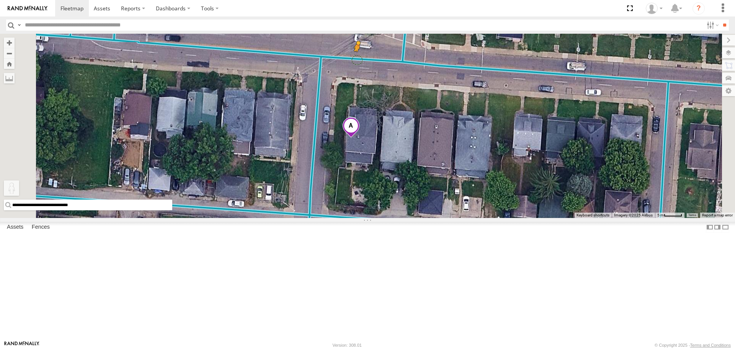
drag, startPoint x: 203, startPoint y: 311, endPoint x: 454, endPoint y: 121, distance: 314.6
click at [454, 121] on div "**********" at bounding box center [367, 126] width 735 height 184
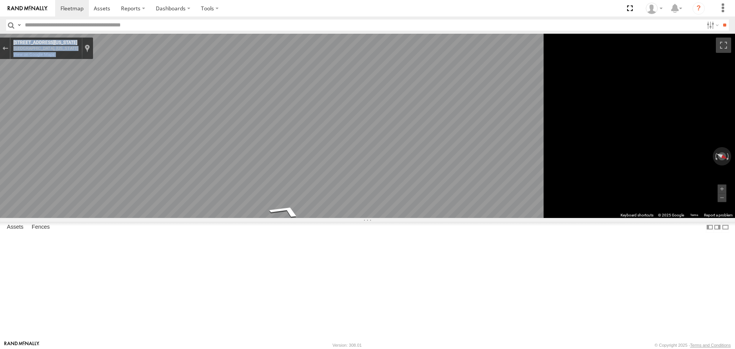
click at [584, 162] on div "**********" at bounding box center [367, 126] width 735 height 184
drag, startPoint x: 644, startPoint y: 168, endPoint x: 174, endPoint y: 213, distance: 472.0
click at [174, 213] on main "**********" at bounding box center [367, 187] width 735 height 307
click at [637, 217] on div "**********" at bounding box center [367, 126] width 735 height 184
click at [150, 258] on main "**********" at bounding box center [367, 187] width 735 height 307
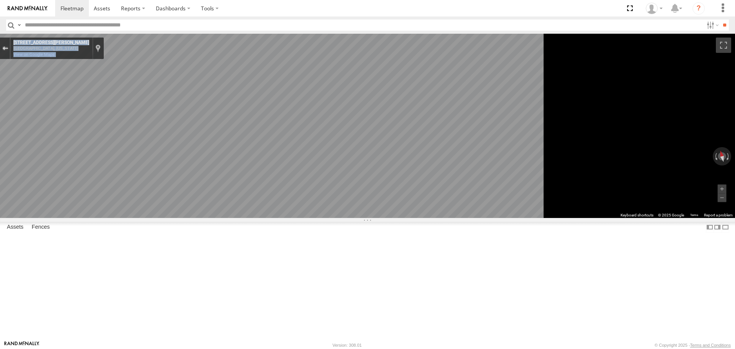
click at [10, 52] on button "Exit the Street View" at bounding box center [5, 48] width 10 height 10
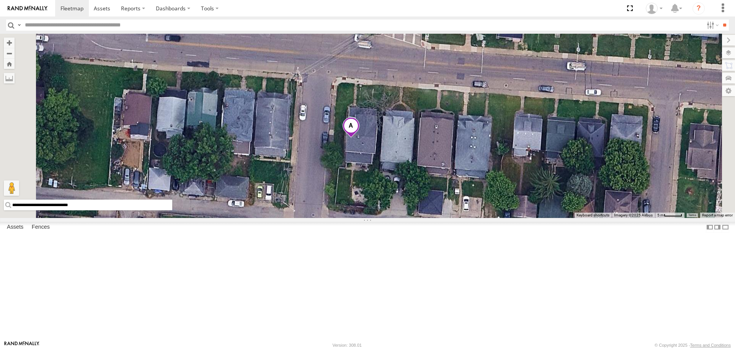
click at [172, 210] on input "**********" at bounding box center [88, 204] width 168 height 11
click at [360, 138] on span at bounding box center [351, 127] width 17 height 21
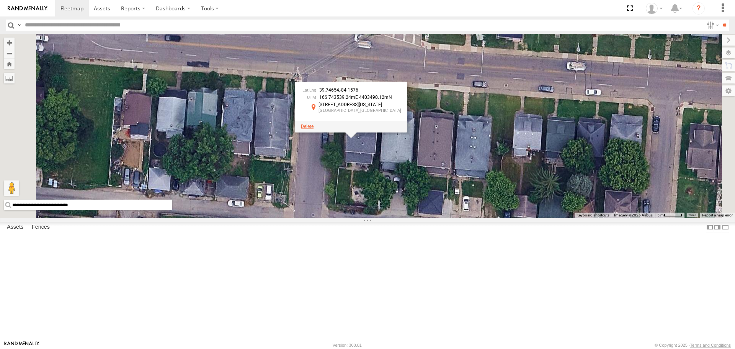
click at [314, 129] on span at bounding box center [307, 126] width 13 height 5
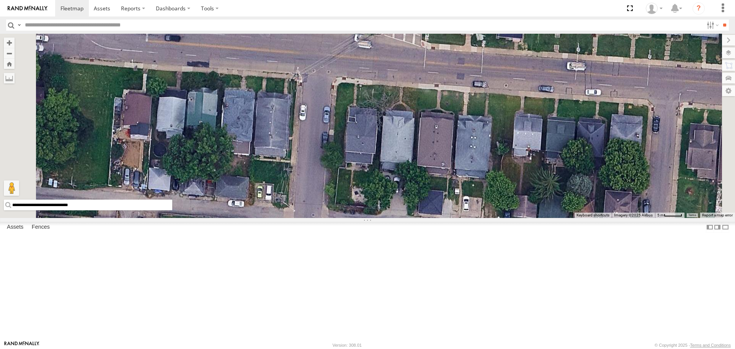
click at [0, 0] on span "Roadmap" at bounding box center [0, 0] width 0 height 0
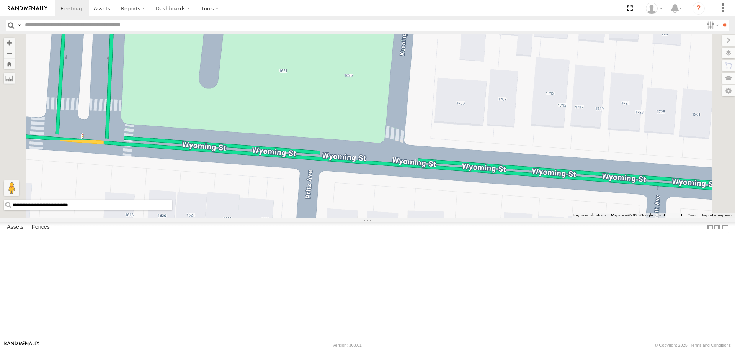
drag, startPoint x: 397, startPoint y: 122, endPoint x: 388, endPoint y: 266, distance: 144.2
click at [388, 217] on div "Loading..." at bounding box center [367, 126] width 735 height 184
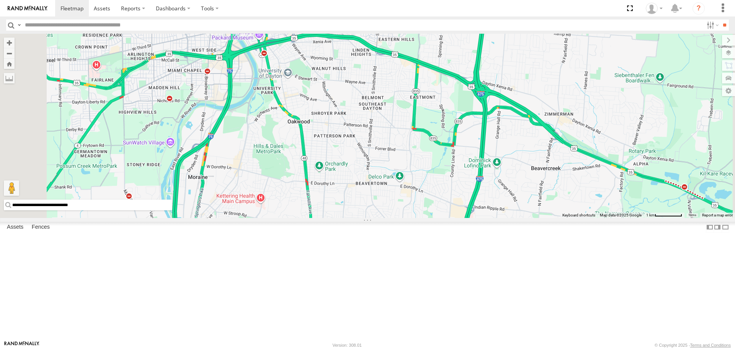
click at [172, 210] on input "**********" at bounding box center [88, 204] width 168 height 11
type input "*"
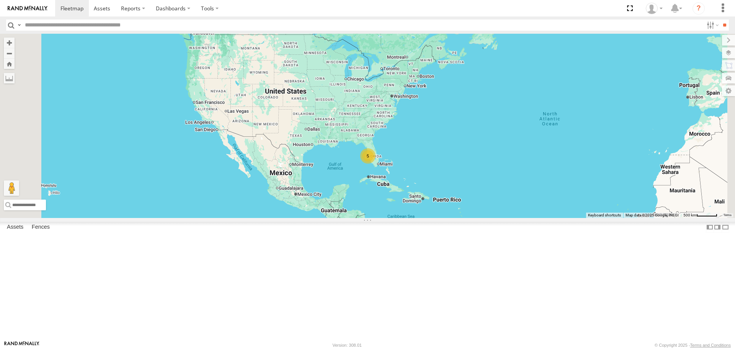
click at [376, 163] on div "5" at bounding box center [367, 155] width 15 height 15
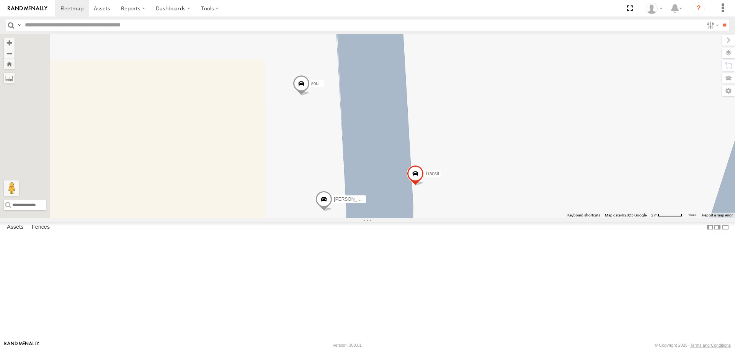
drag, startPoint x: 472, startPoint y: 214, endPoint x: 482, endPoint y: 281, distance: 67.8
click at [482, 217] on div "Tom Kia soul Robert Transit Loading..." at bounding box center [367, 126] width 735 height 184
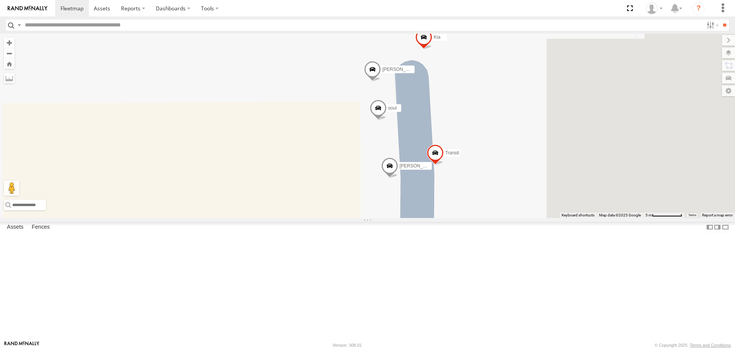
drag, startPoint x: 378, startPoint y: 203, endPoint x: 201, endPoint y: 197, distance: 177.0
click at [202, 197] on div "Kia Tom soul Robert Transit Loading..." at bounding box center [367, 126] width 735 height 184
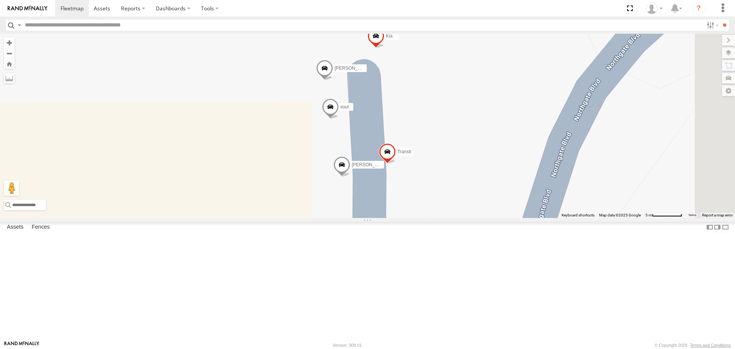
click at [0, 0] on link at bounding box center [0, 0] width 0 height 0
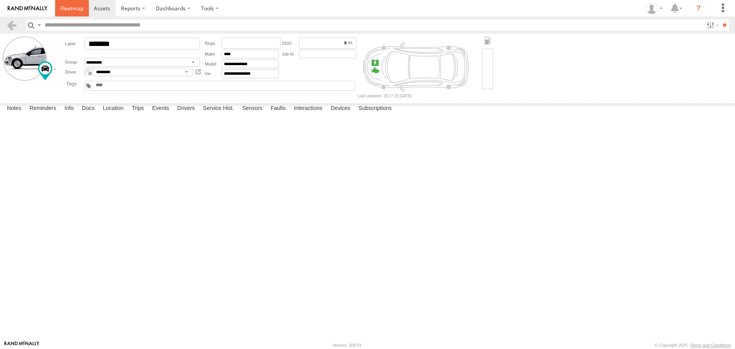
click at [78, 13] on link at bounding box center [72, 8] width 34 height 16
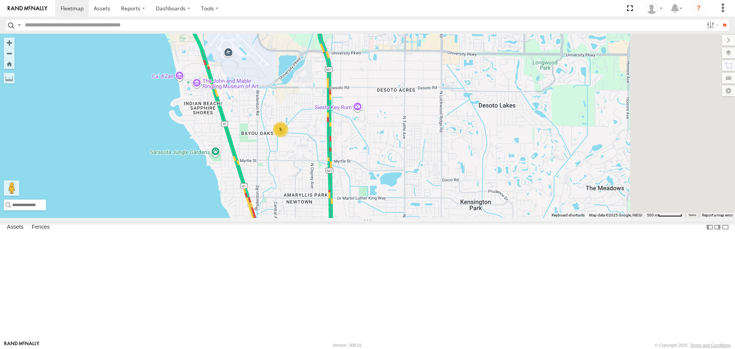
drag, startPoint x: 535, startPoint y: 208, endPoint x: 381, endPoint y: 211, distance: 153.6
click at [381, 211] on div "5" at bounding box center [367, 126] width 735 height 184
